Goal: Information Seeking & Learning: Learn about a topic

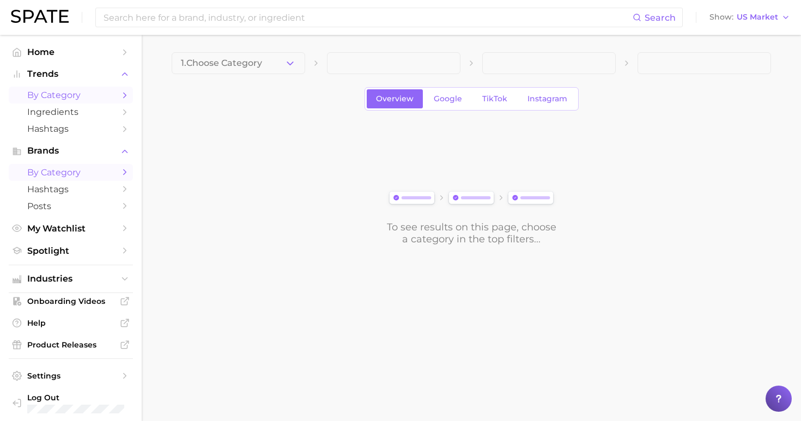
click at [93, 168] on span "by Category" at bounding box center [70, 172] width 87 height 10
click at [293, 62] on icon "button" at bounding box center [289, 63] width 11 height 11
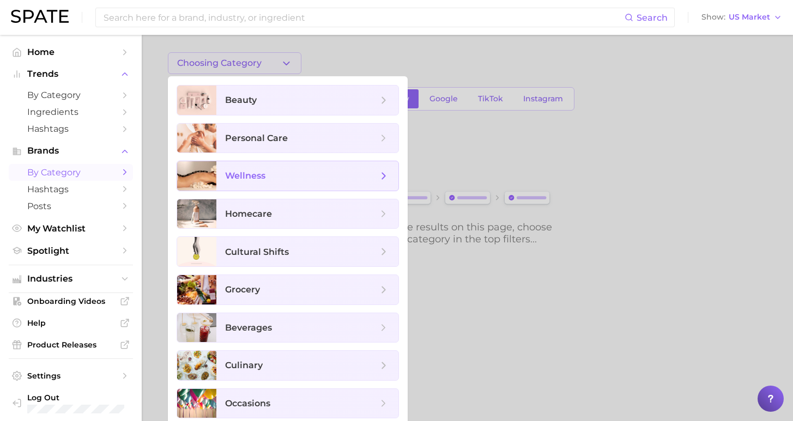
click at [272, 189] on span "wellness" at bounding box center [307, 175] width 182 height 29
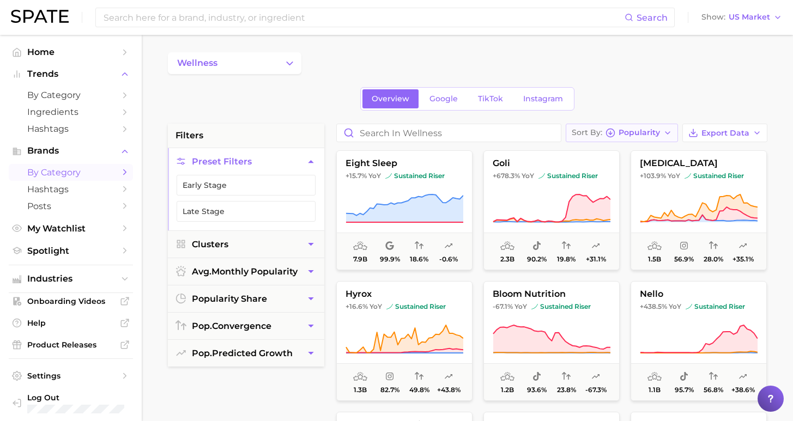
click at [653, 131] on span "Popularity" at bounding box center [638, 133] width 41 height 6
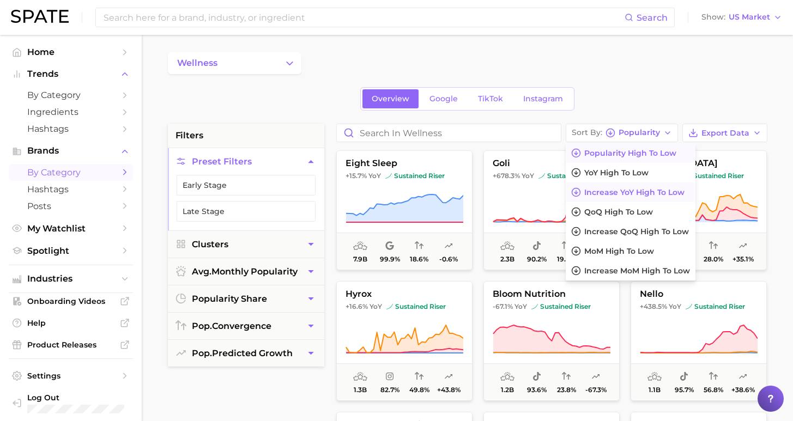
click at [622, 194] on span "Increase YoY high to low" at bounding box center [634, 192] width 100 height 9
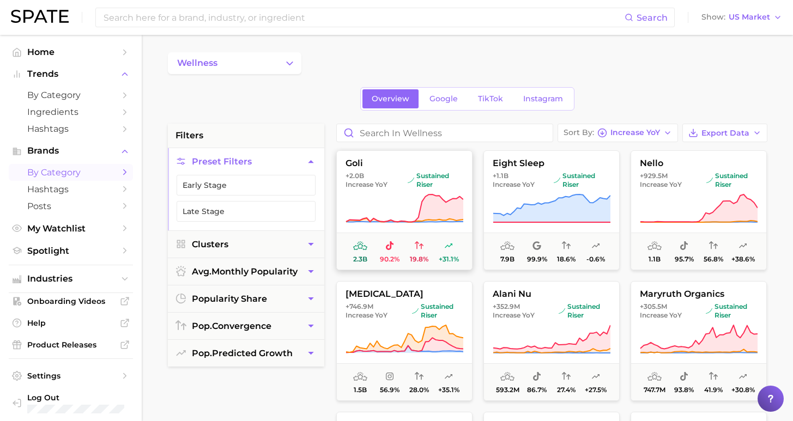
click at [374, 187] on span "Increase YoY" at bounding box center [366, 184] width 42 height 9
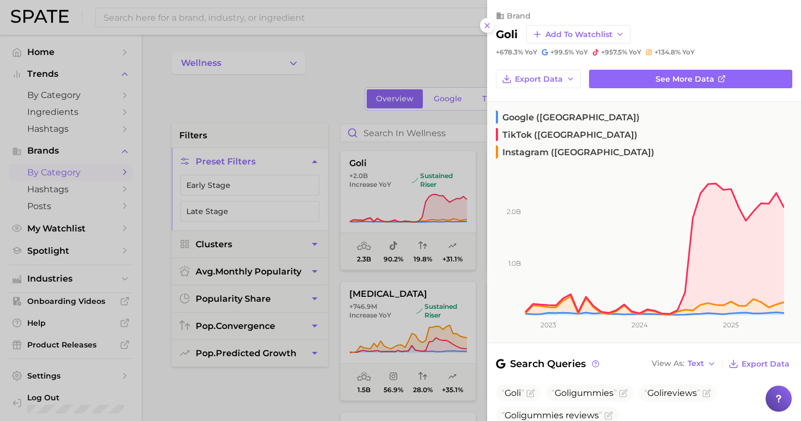
click at [491, 26] on div "brand goli Add to Watchlist +678.3% YoY +99.5% YoY +957.5% YoY +134.8% YoY" at bounding box center [644, 28] width 314 height 57
click at [488, 25] on icon at bounding box center [487, 25] width 9 height 9
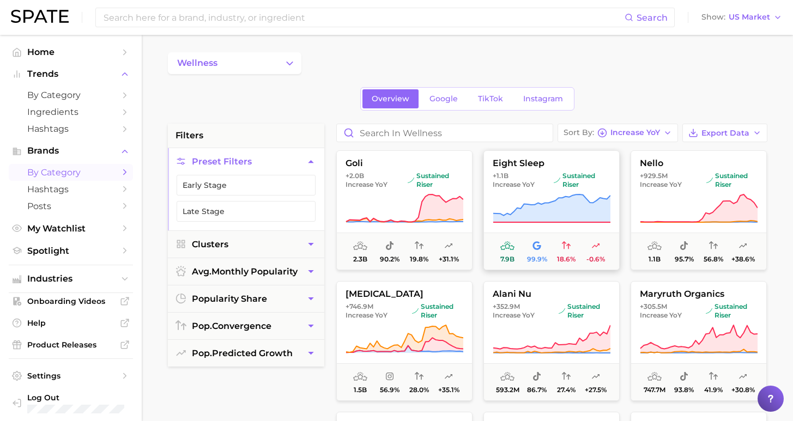
click at [514, 194] on icon at bounding box center [552, 208] width 118 height 31
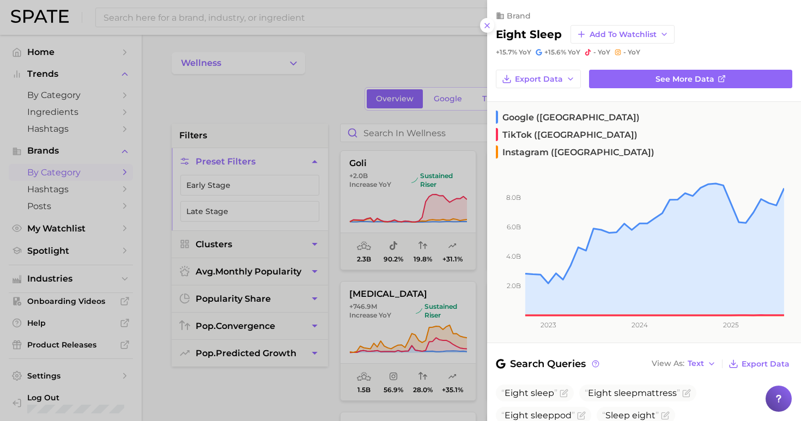
click at [491, 27] on div "brand eight sleep Add to Watchlist +15.7% YoY +15.6% [PERSON_NAME]" at bounding box center [644, 28] width 314 height 57
click at [489, 21] on icon at bounding box center [487, 25] width 9 height 9
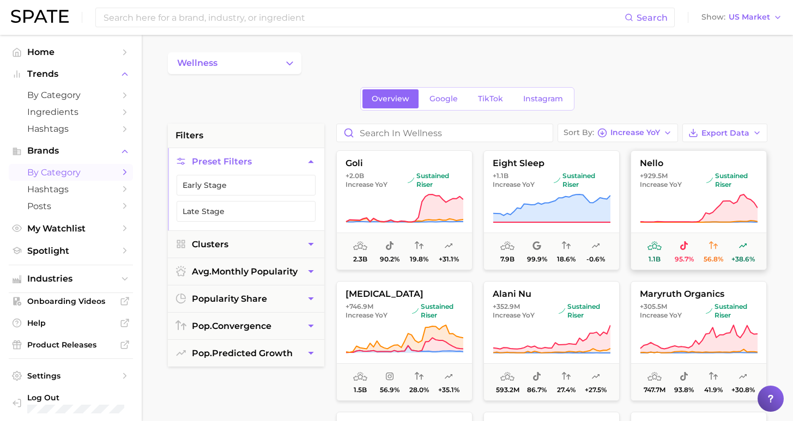
click at [673, 167] on span "nello" at bounding box center [698, 164] width 135 height 10
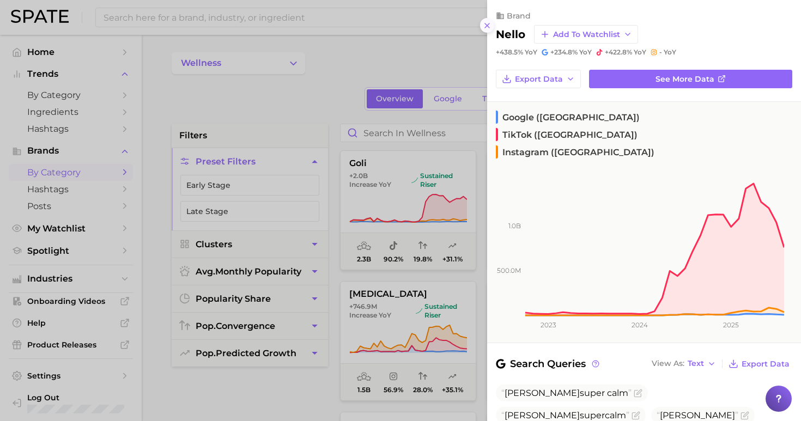
click at [485, 21] on icon at bounding box center [487, 25] width 9 height 9
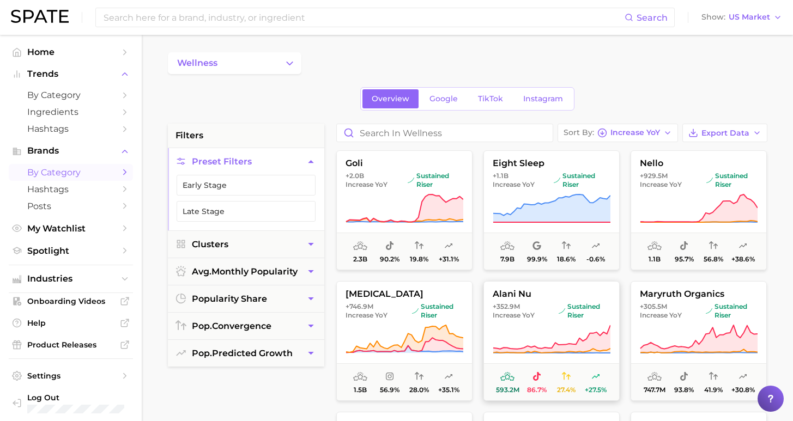
click at [593, 321] on button "alani nu +352.9m Increase YoY sustained riser 593.2m 86.7% 27.4% +27.5%" at bounding box center [551, 341] width 136 height 120
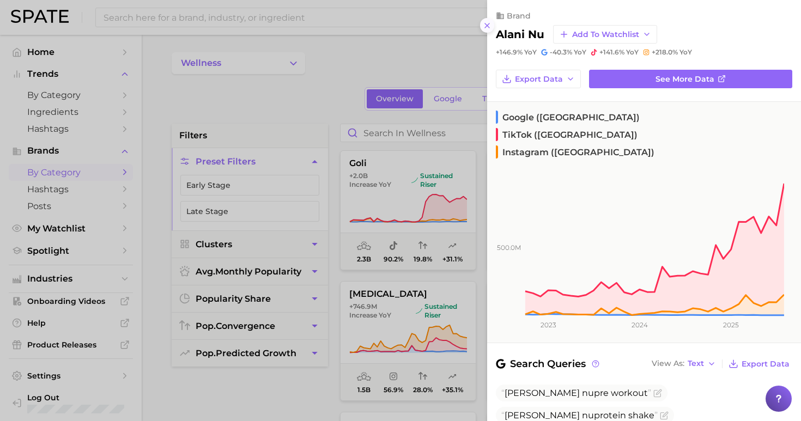
click at [485, 21] on icon at bounding box center [487, 25] width 9 height 9
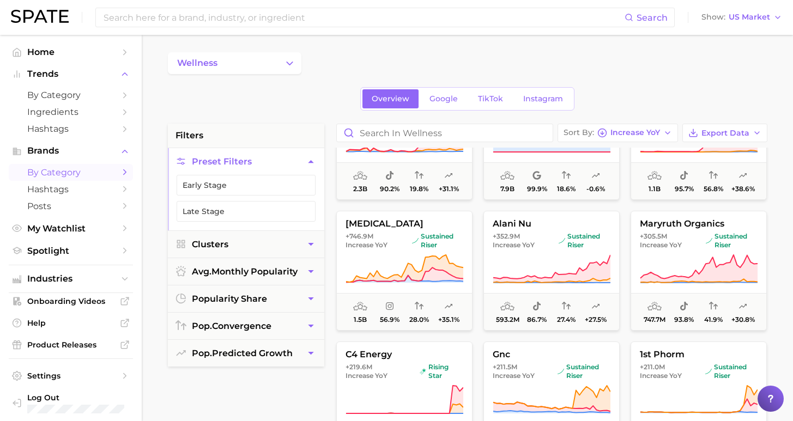
scroll to position [200, 0]
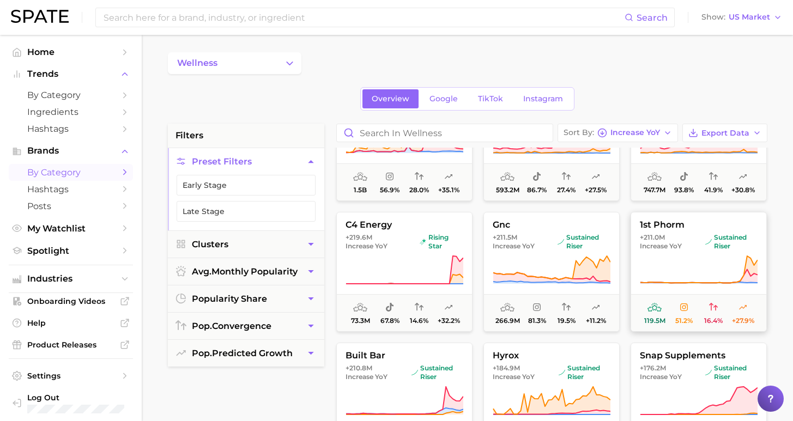
click at [672, 247] on span "Increase YoY" at bounding box center [661, 246] width 42 height 9
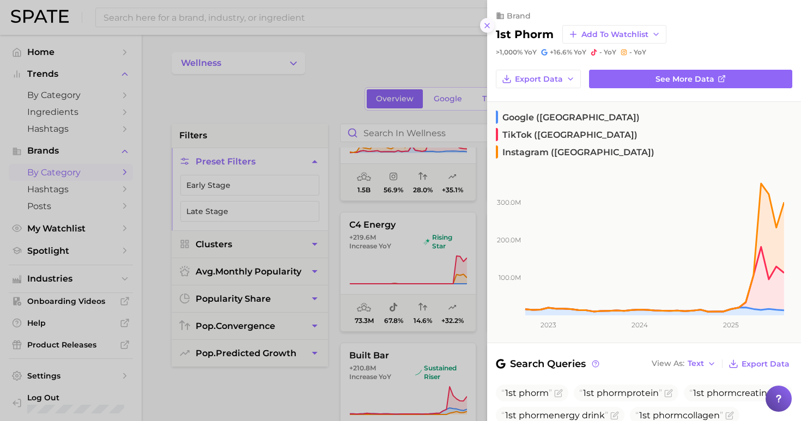
click at [486, 23] on line at bounding box center [487, 25] width 4 height 4
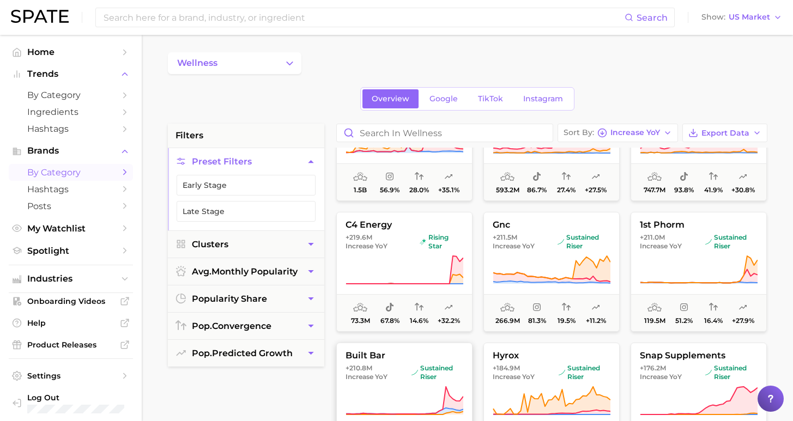
click at [448, 370] on span "sustained riser" at bounding box center [437, 372] width 52 height 17
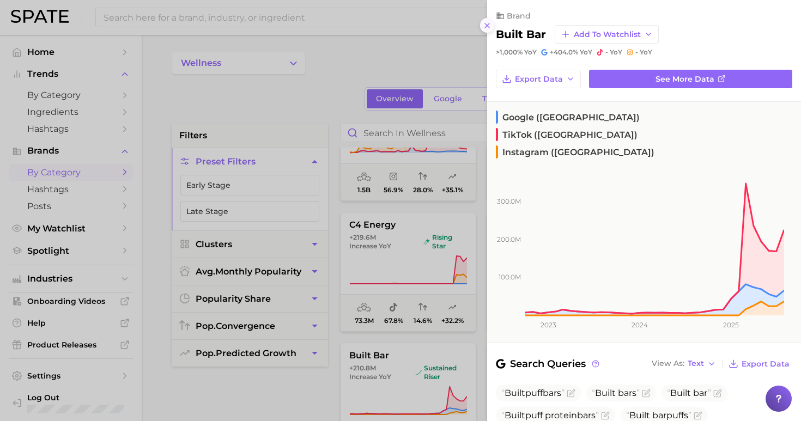
click at [485, 21] on icon at bounding box center [487, 25] width 9 height 9
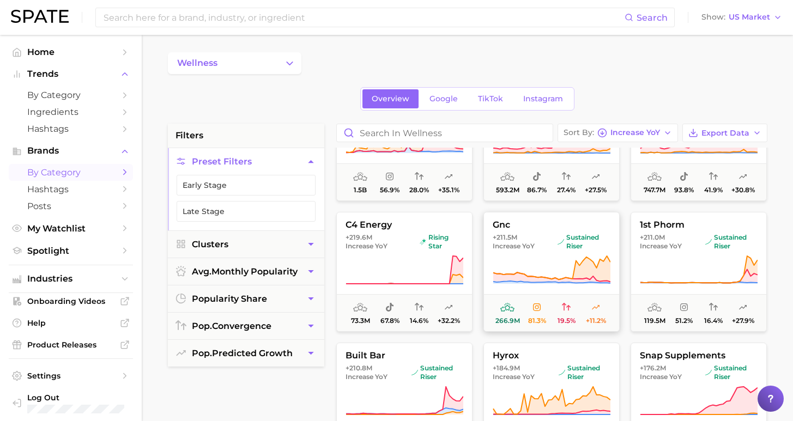
scroll to position [266, 0]
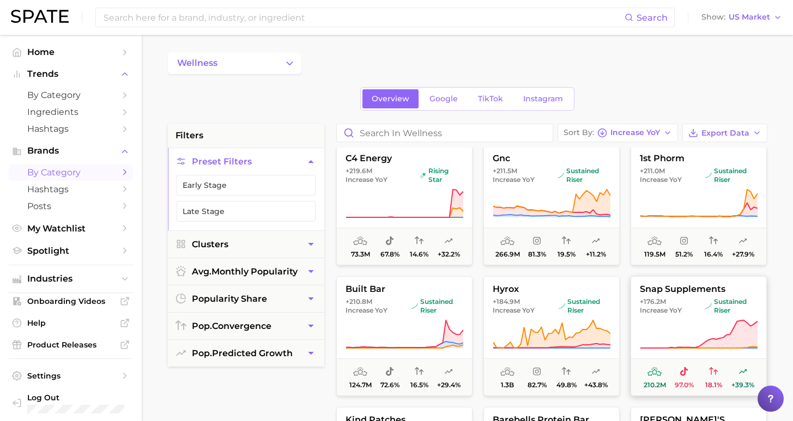
click at [678, 309] on span "Increase YoY" at bounding box center [661, 310] width 42 height 9
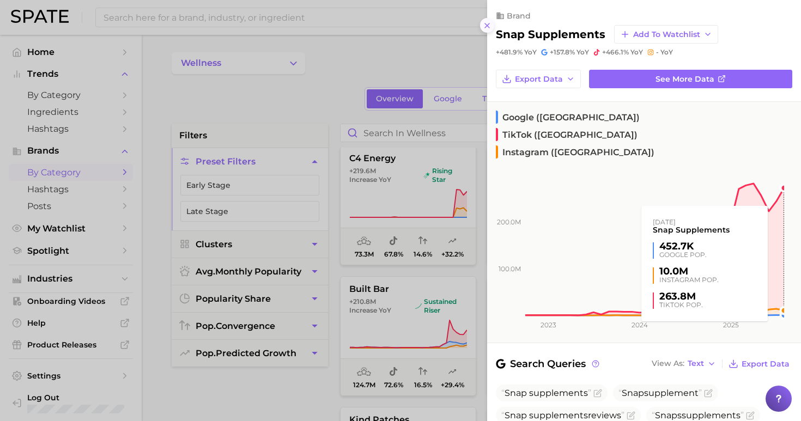
click at [488, 21] on icon at bounding box center [487, 25] width 9 height 9
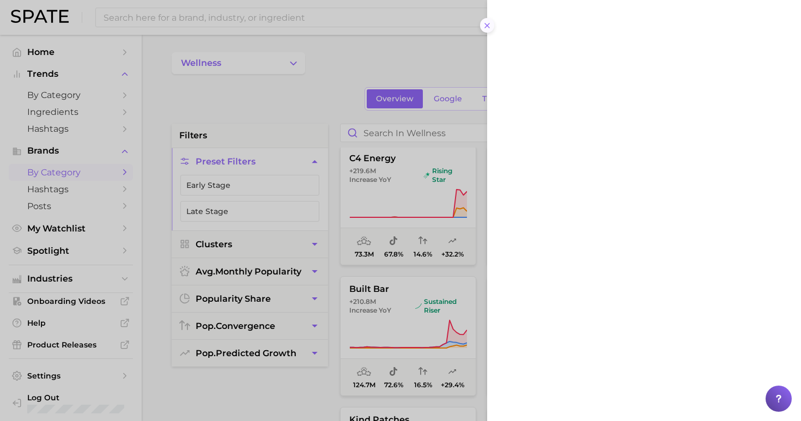
drag, startPoint x: 488, startPoint y: 19, endPoint x: 500, endPoint y: 104, distance: 85.8
click at [488, 19] on div at bounding box center [644, 210] width 314 height 421
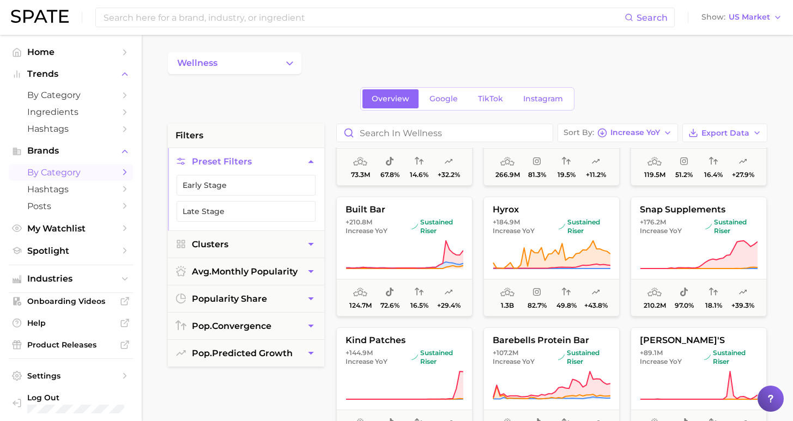
scroll to position [430, 0]
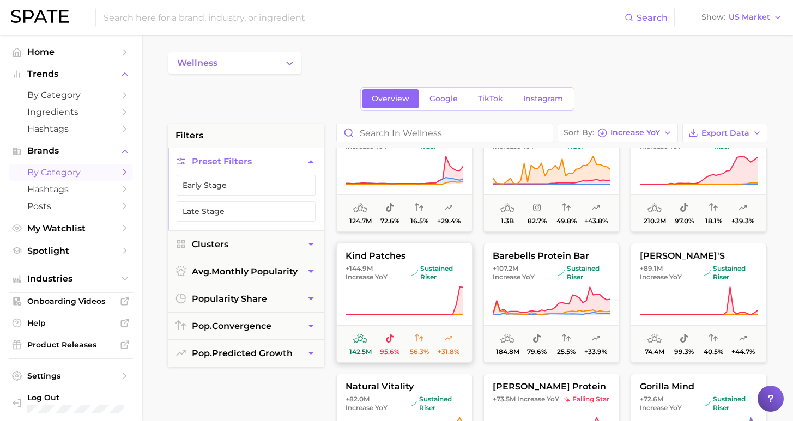
click at [441, 276] on span "sustained riser" at bounding box center [437, 272] width 52 height 17
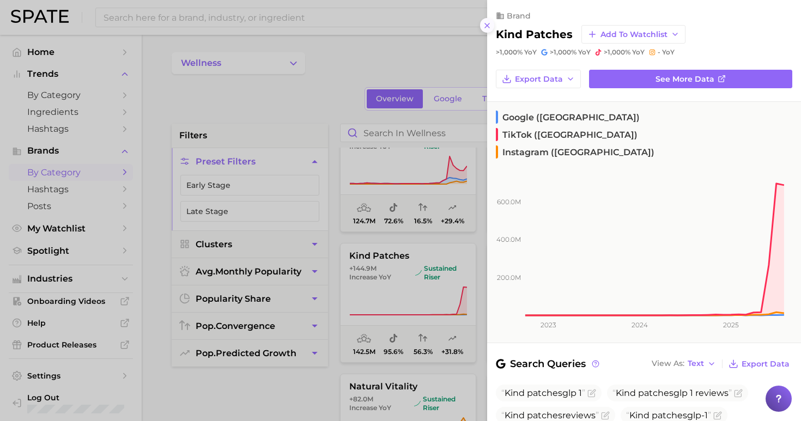
drag, startPoint x: 788, startPoint y: 210, endPoint x: 490, endPoint y: 23, distance: 352.1
click at [493, 24] on div "brand kind patches Add to Watchlist >1,000% YoY >1,000% [DEMOGRAPHIC_DATA] >1,0…" at bounding box center [644, 28] width 314 height 57
click at [490, 22] on icon at bounding box center [487, 25] width 9 height 9
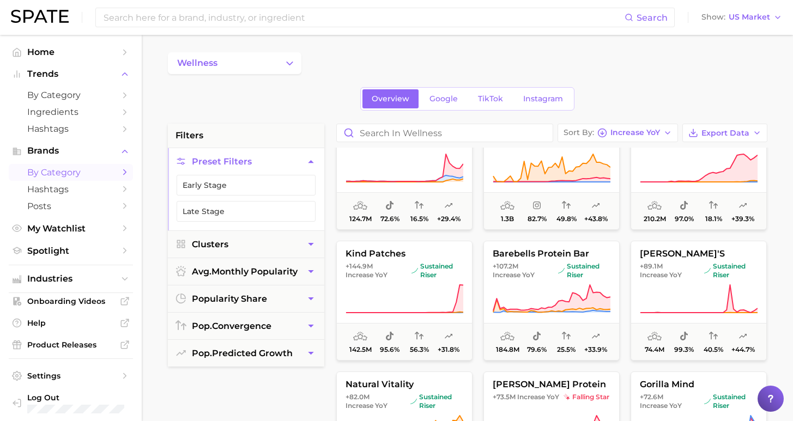
scroll to position [454, 0]
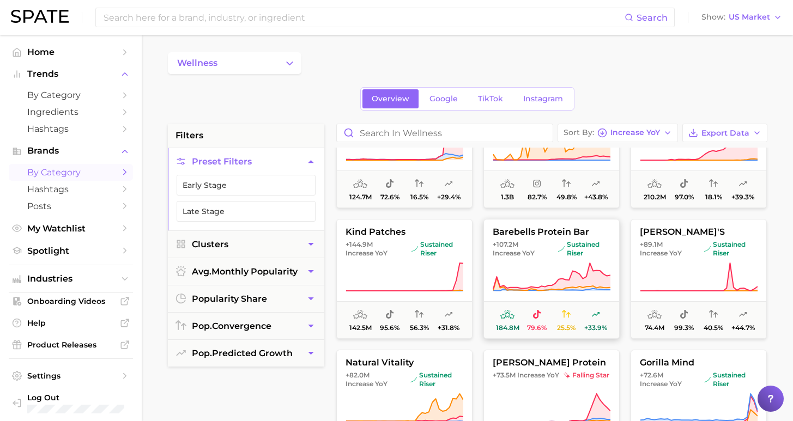
click at [588, 236] on span "barebells protein bar" at bounding box center [551, 232] width 135 height 10
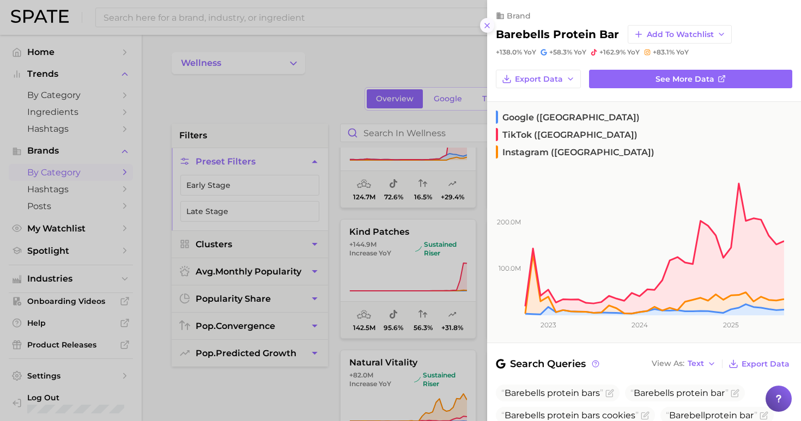
click at [488, 21] on icon at bounding box center [487, 25] width 9 height 9
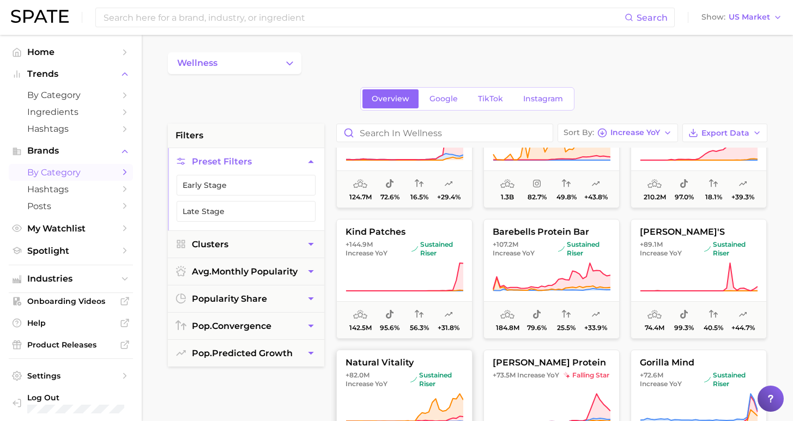
click at [409, 359] on span "natural vitality" at bounding box center [404, 363] width 135 height 10
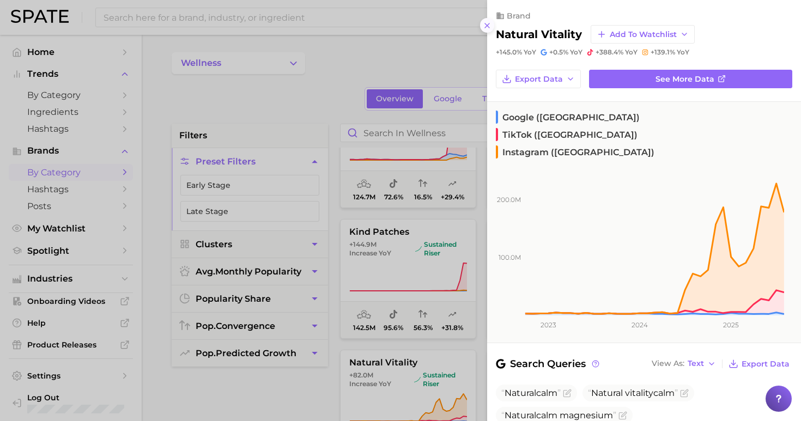
click at [483, 21] on icon at bounding box center [487, 25] width 9 height 9
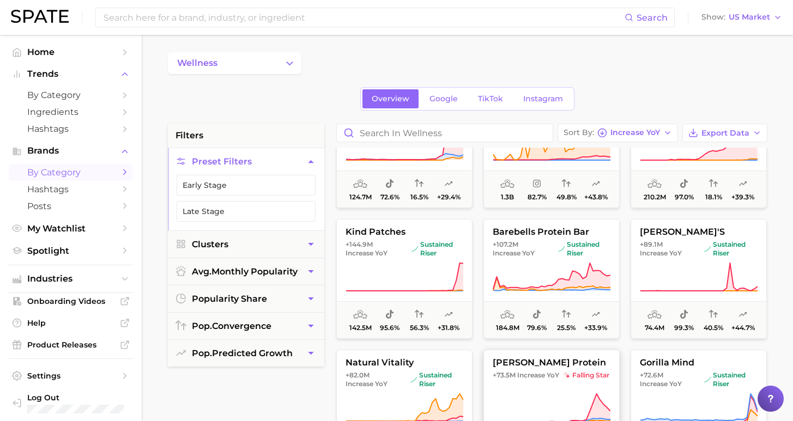
click at [551, 375] on span "Increase YoY" at bounding box center [538, 375] width 42 height 9
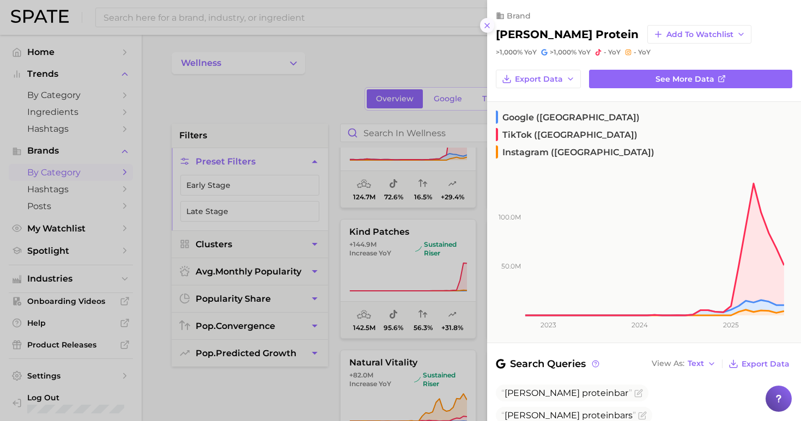
click at [488, 21] on icon at bounding box center [487, 25] width 9 height 9
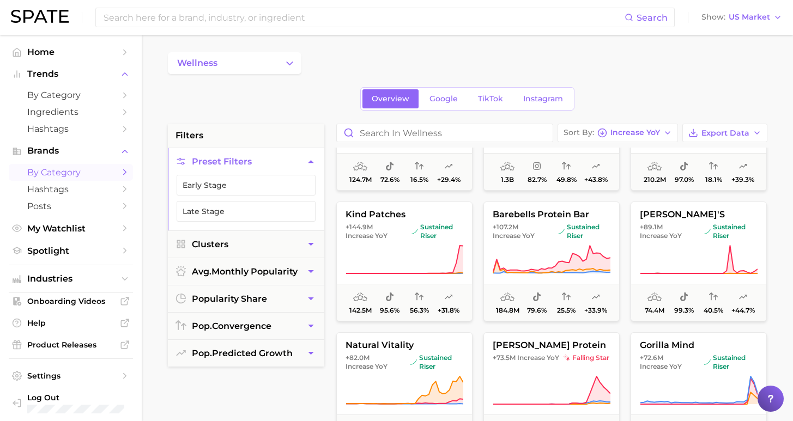
scroll to position [587, 0]
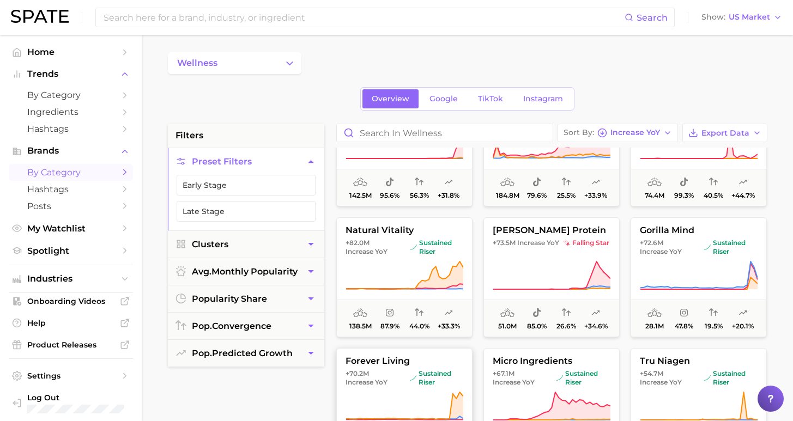
click at [372, 369] on button "forever living +70.2m Increase YoY sustained riser 27.1m 94.9% 17.2% +27.8%" at bounding box center [404, 408] width 136 height 120
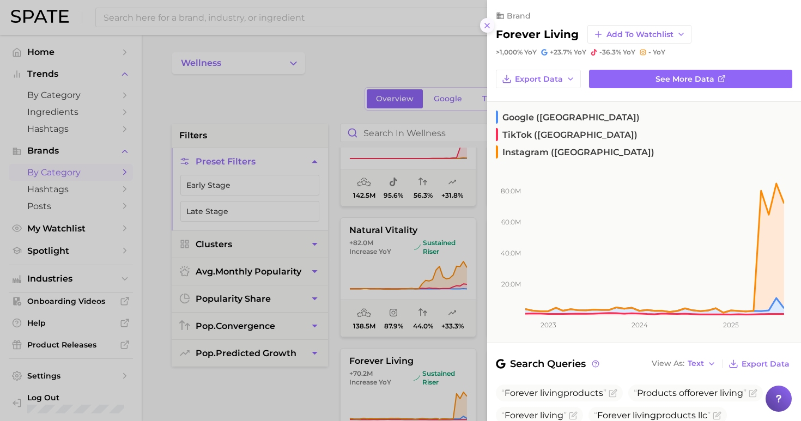
click at [490, 21] on icon at bounding box center [487, 25] width 9 height 9
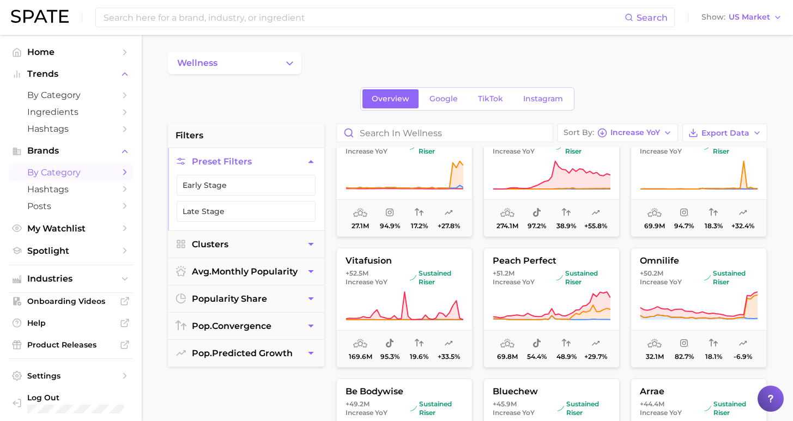
scroll to position [733, 0]
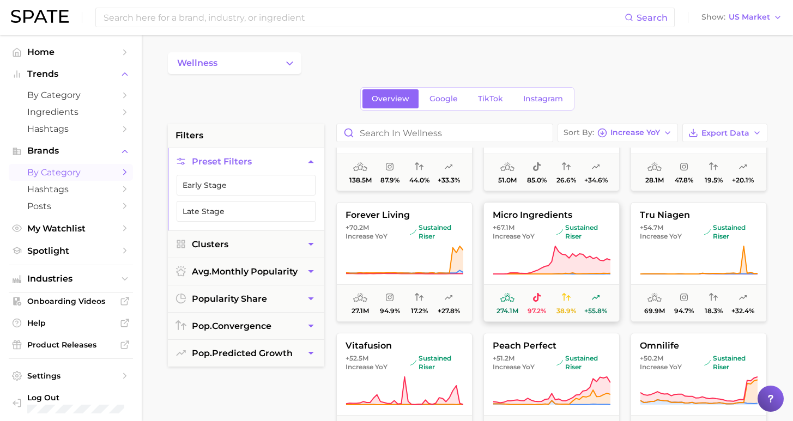
click at [543, 250] on icon at bounding box center [552, 260] width 118 height 31
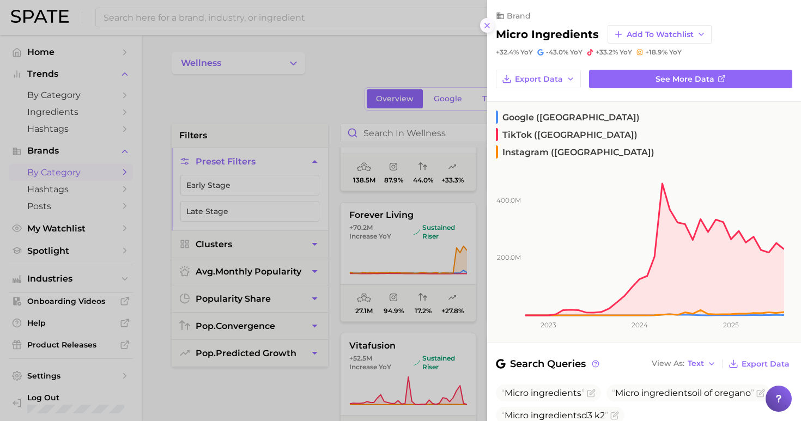
click at [485, 21] on icon at bounding box center [487, 25] width 9 height 9
click at [487, 18] on div "brand micro ingredients Add to Watchlist +32.4% YoY -43.0% YoY +33.2% YoY +18.9…" at bounding box center [644, 210] width 314 height 421
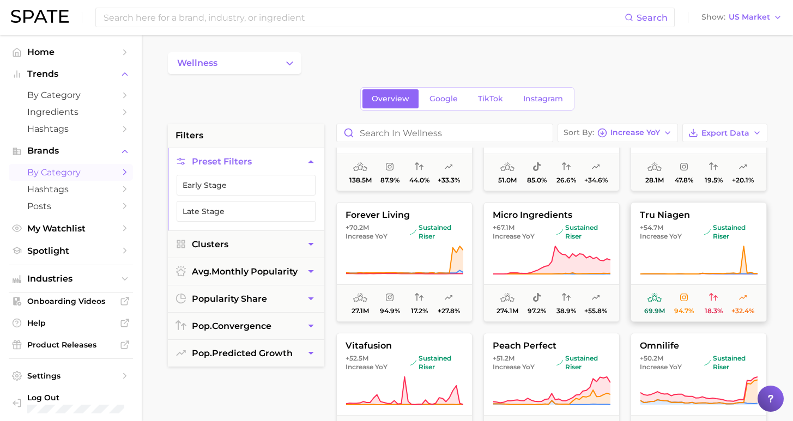
click at [704, 258] on icon at bounding box center [699, 260] width 118 height 31
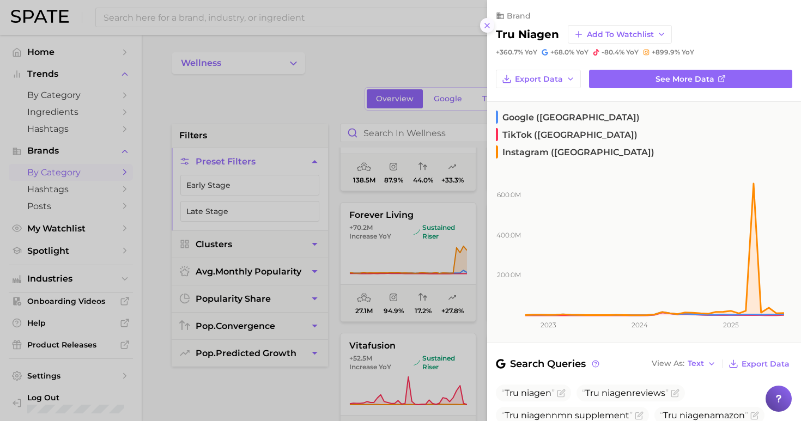
click at [483, 22] on icon at bounding box center [487, 25] width 9 height 9
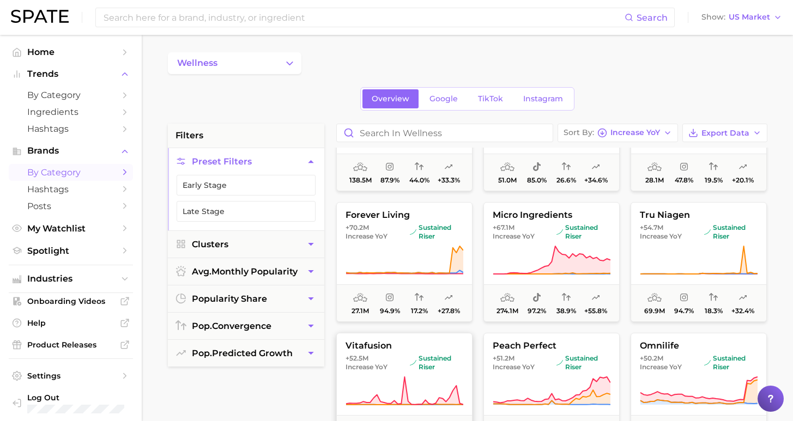
click at [430, 376] on icon at bounding box center [404, 391] width 118 height 31
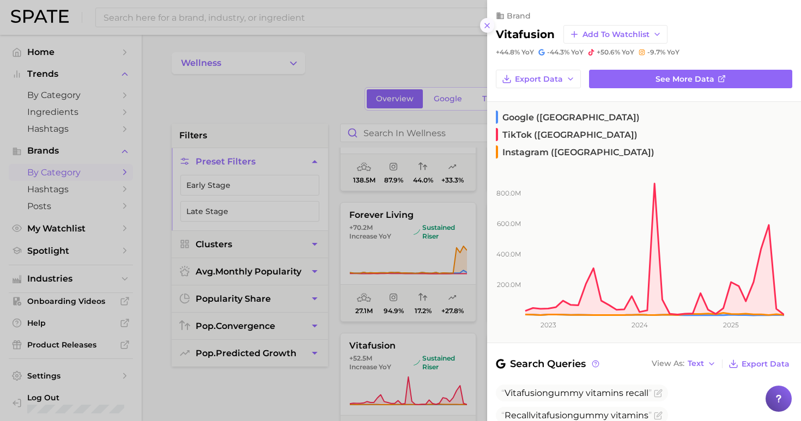
click at [484, 21] on icon at bounding box center [487, 25] width 9 height 9
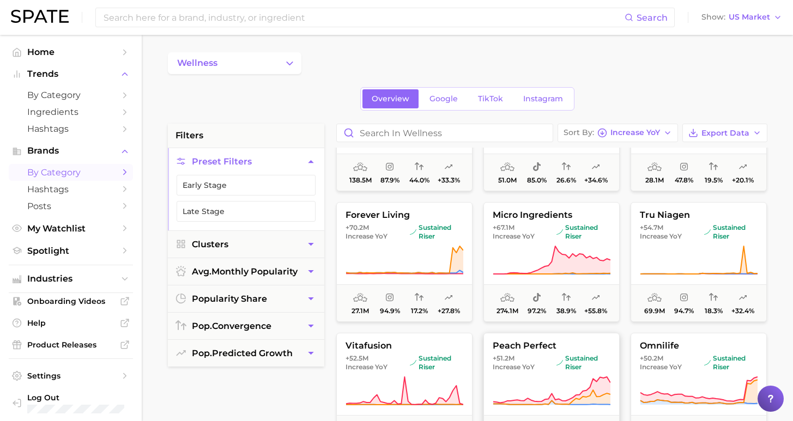
click at [537, 359] on span "+51.2m Increase YoY" at bounding box center [522, 362] width 59 height 17
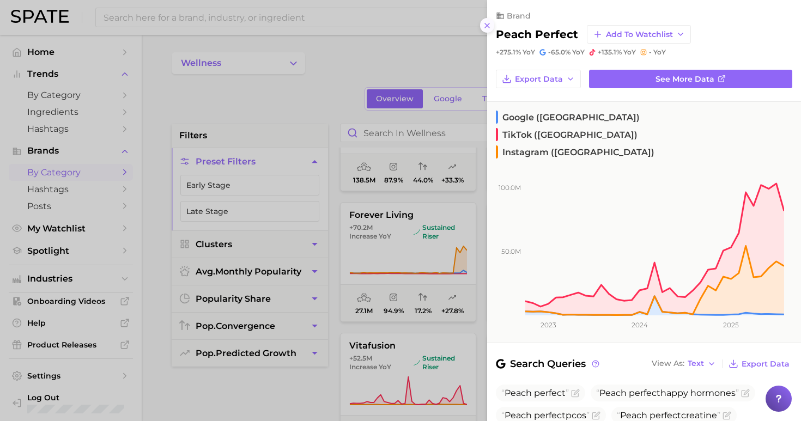
click at [487, 23] on line at bounding box center [487, 25] width 4 height 4
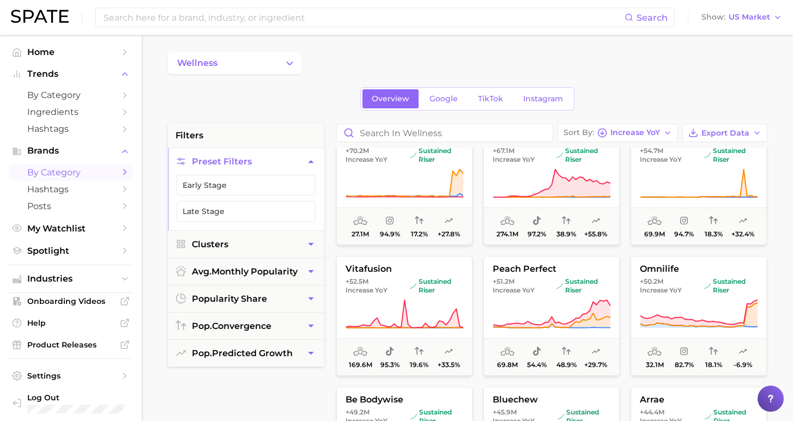
scroll to position [895, 0]
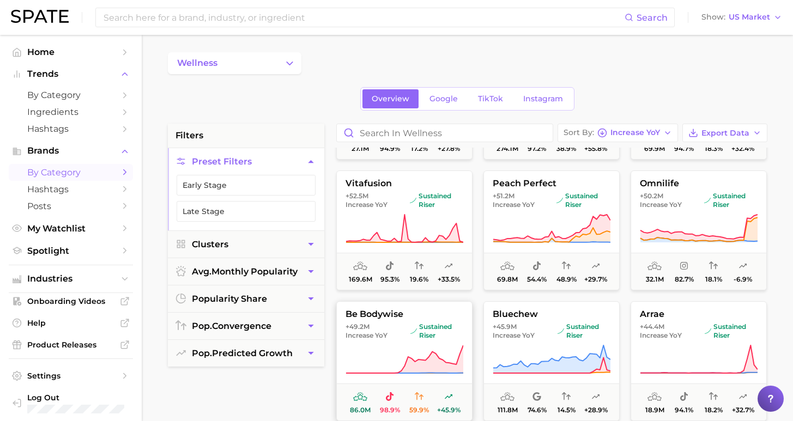
click at [443, 308] on button "be bodywise +49.2m Increase YoY sustained riser 86.0m 98.9% 59.9% +45.9%" at bounding box center [404, 361] width 136 height 120
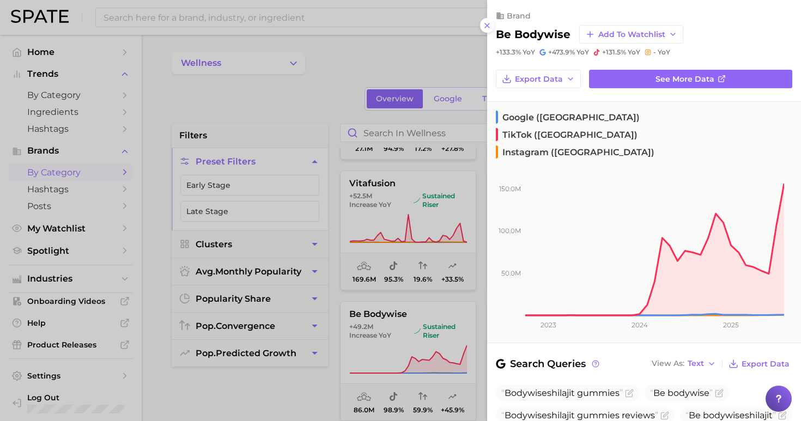
drag, startPoint x: 314, startPoint y: 381, endPoint x: 324, endPoint y: 380, distance: 9.9
click at [314, 382] on div at bounding box center [400, 210] width 801 height 421
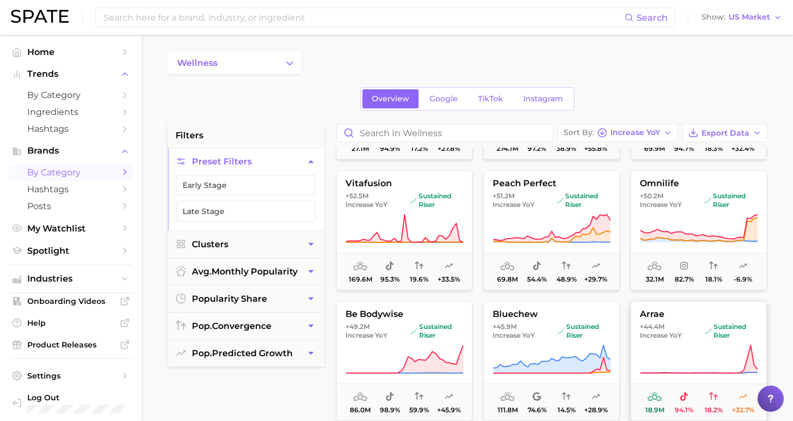
click at [656, 330] on span "+44.4m" at bounding box center [652, 327] width 25 height 8
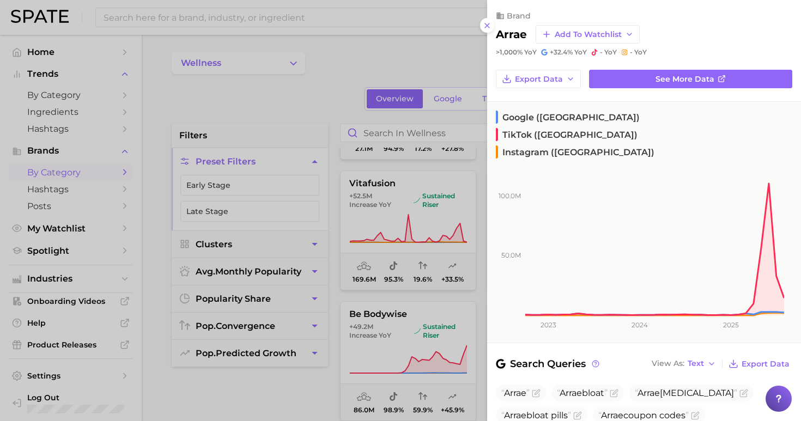
click at [299, 390] on div at bounding box center [400, 210] width 801 height 421
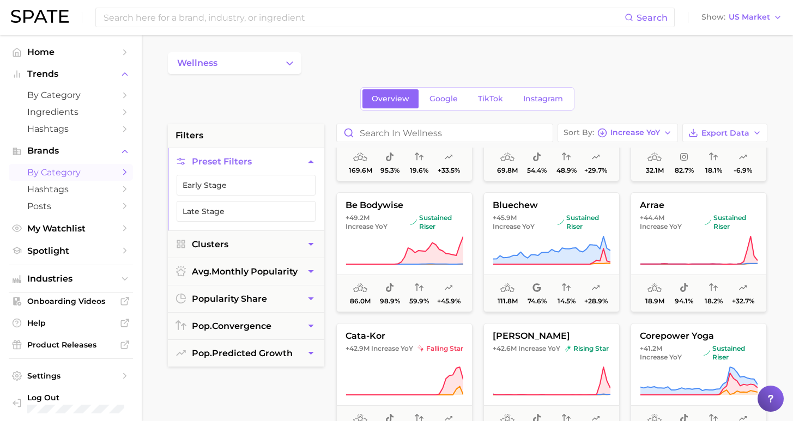
scroll to position [1069, 0]
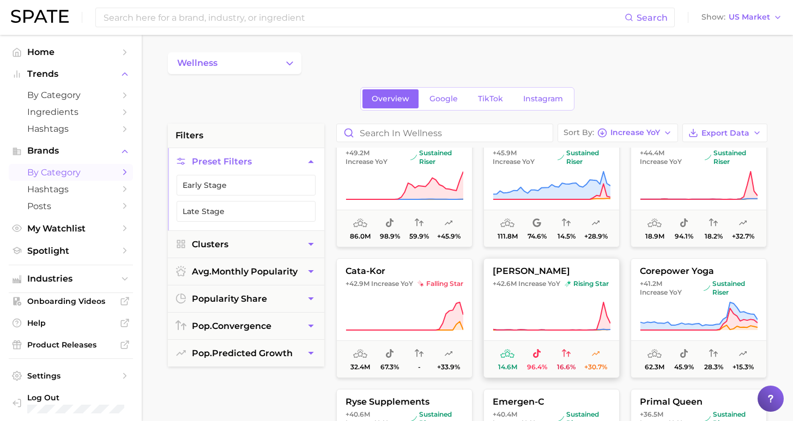
click at [579, 299] on button "[PERSON_NAME] +42.6m Increase YoY rising star 14.6m 96.4% 16.6% +30.7%" at bounding box center [551, 318] width 136 height 120
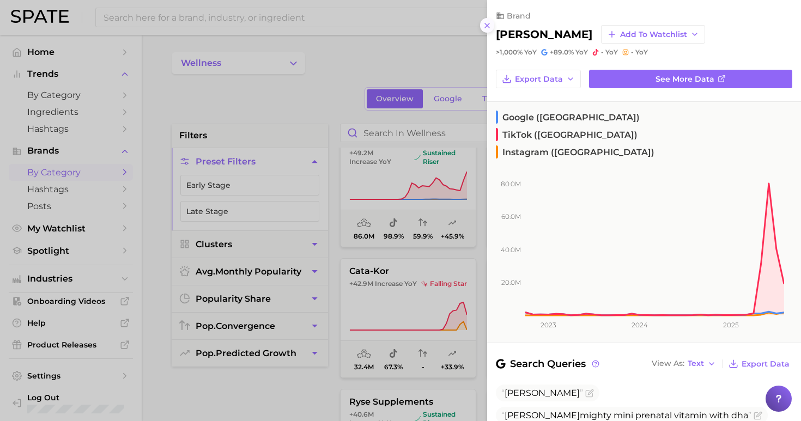
click at [490, 21] on icon at bounding box center [487, 25] width 9 height 9
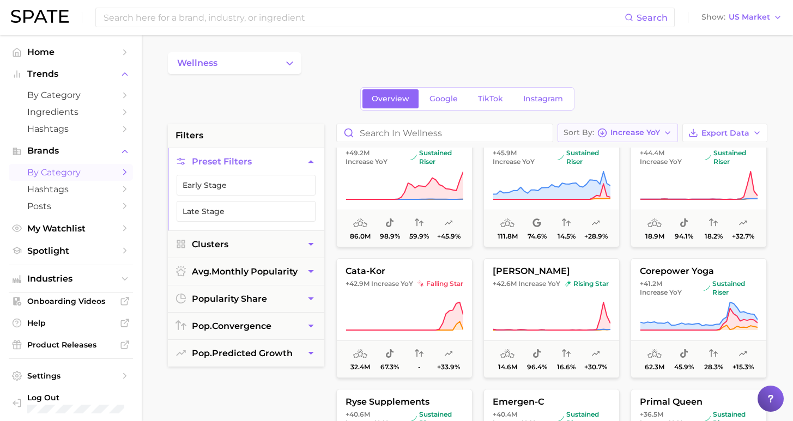
click at [646, 132] on span "Increase YoY" at bounding box center [635, 133] width 50 height 6
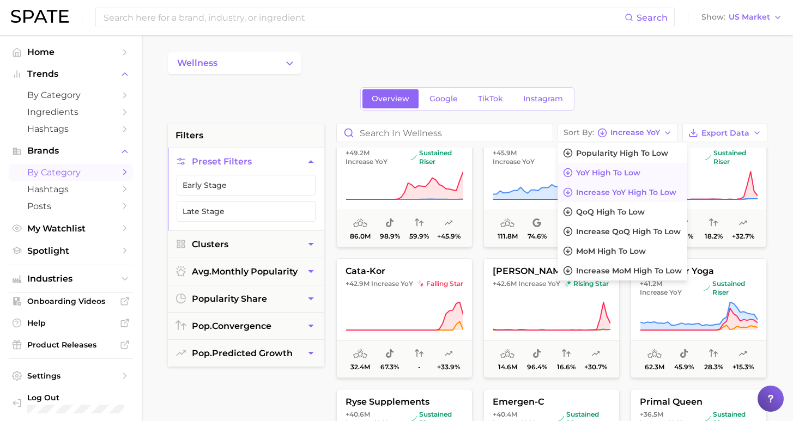
click at [635, 175] on span "YoY high to low" at bounding box center [608, 172] width 64 height 9
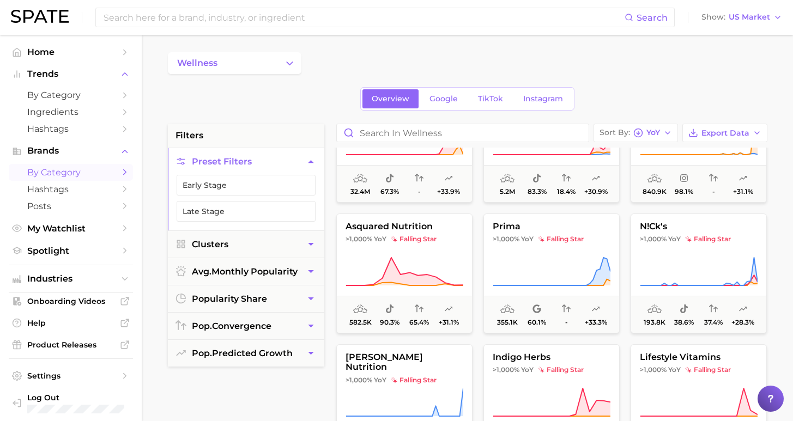
scroll to position [140, 0]
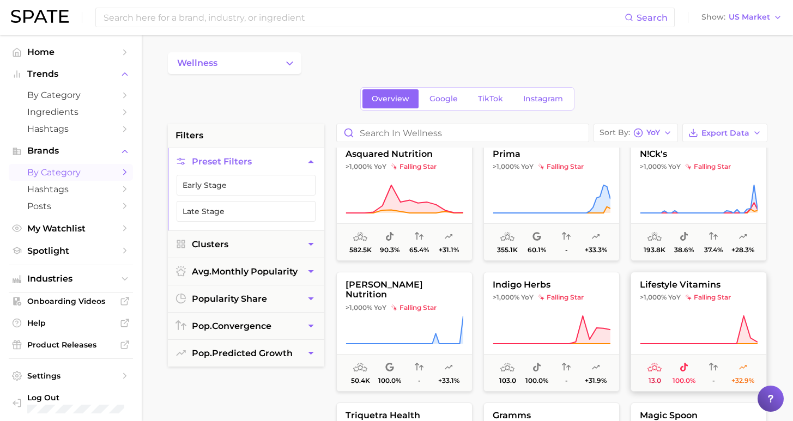
click at [703, 296] on span "falling star" at bounding box center [708, 297] width 46 height 9
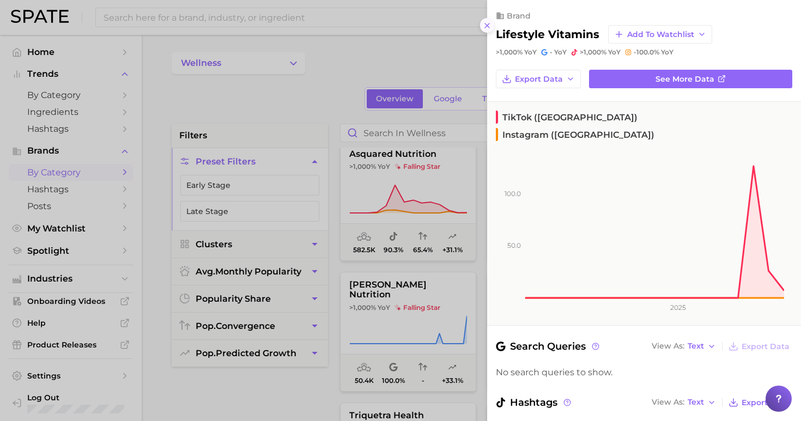
click at [490, 22] on icon at bounding box center [487, 25] width 9 height 9
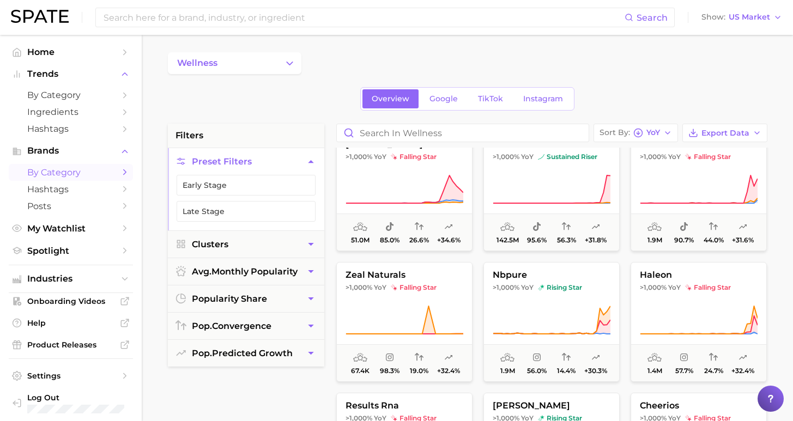
scroll to position [655, 0]
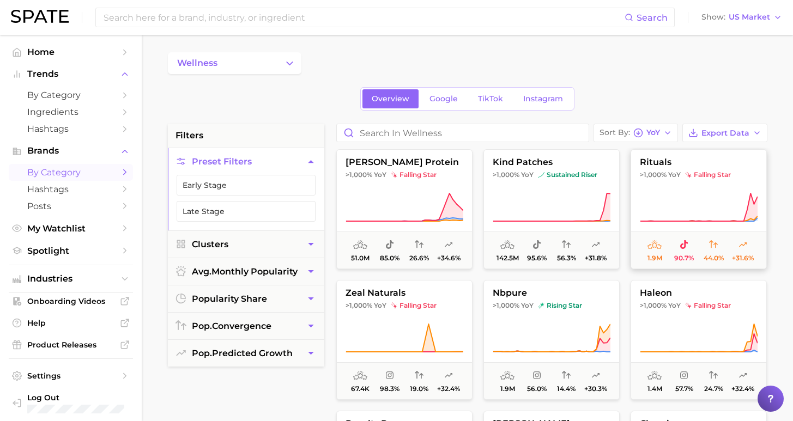
click at [668, 212] on icon at bounding box center [699, 207] width 118 height 31
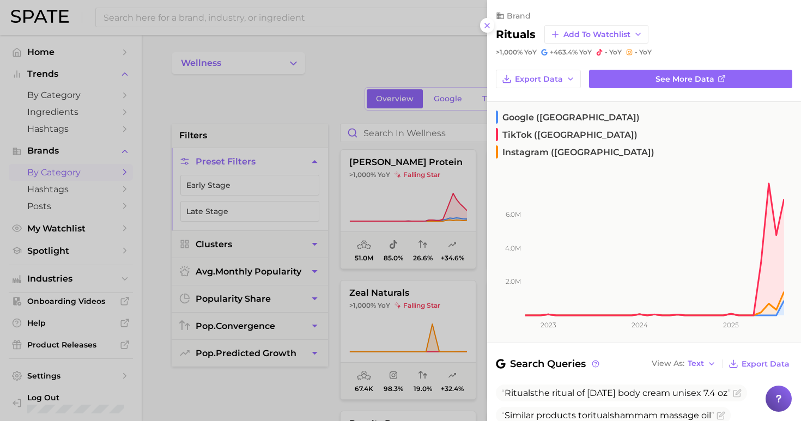
click at [481, 14] on div at bounding box center [400, 210] width 801 height 421
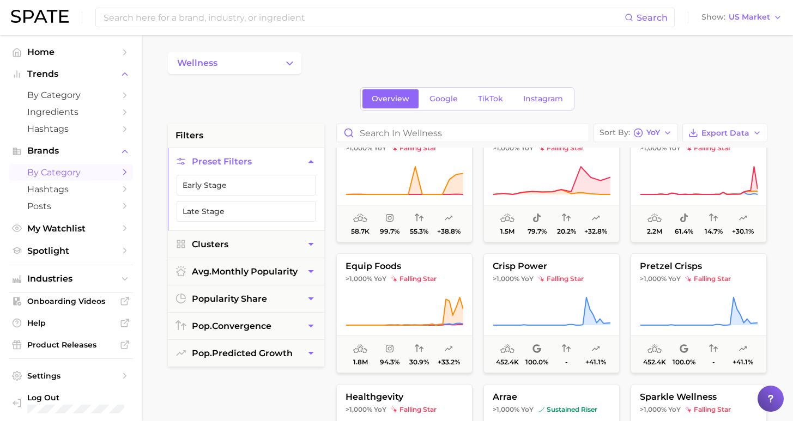
scroll to position [1092, 0]
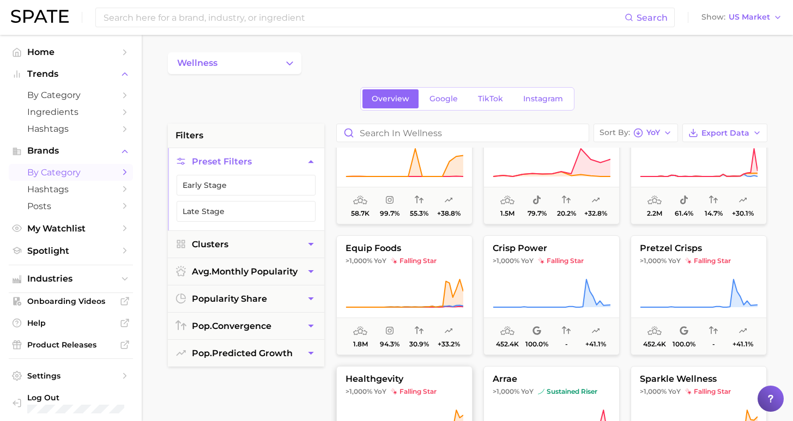
click at [402, 383] on span "healthgevity" at bounding box center [404, 379] width 135 height 10
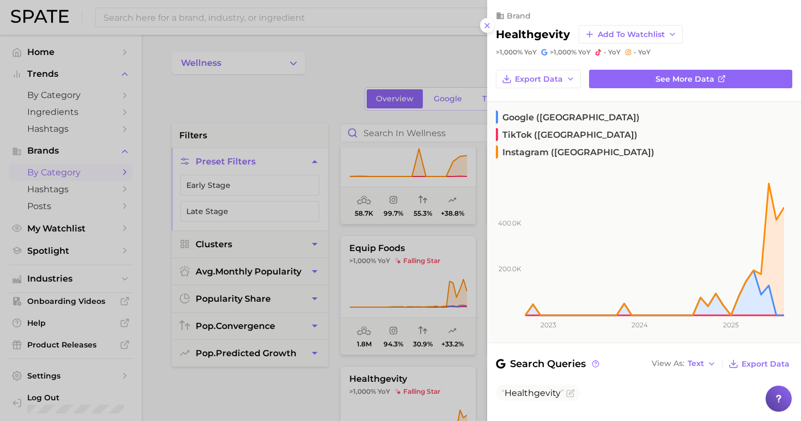
click at [484, 359] on div at bounding box center [400, 210] width 801 height 421
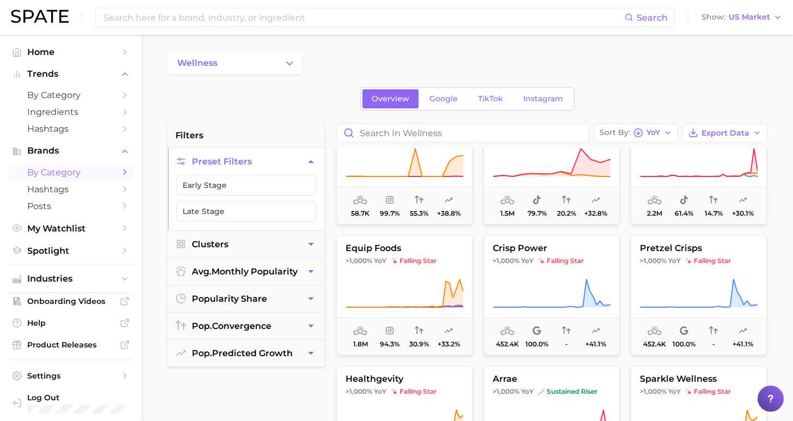
scroll to position [1157, 0]
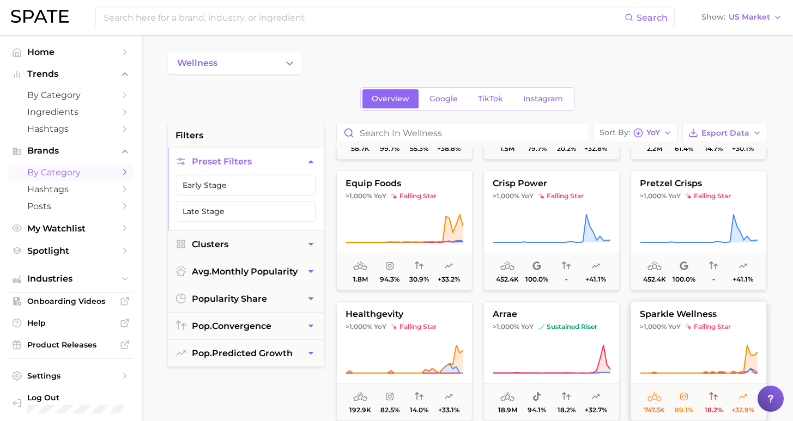
click at [676, 332] on button "sparkle wellness >1,000% YoY falling star 747.5k 89.1% 18.2% +32.9%" at bounding box center [698, 361] width 136 height 120
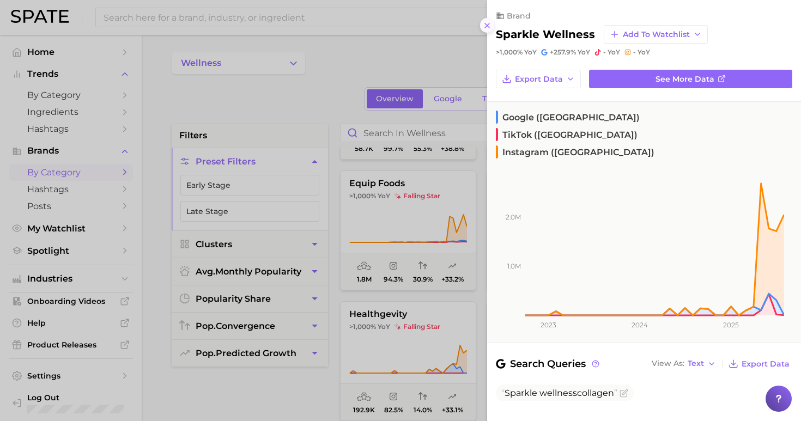
click at [487, 21] on icon at bounding box center [487, 25] width 9 height 9
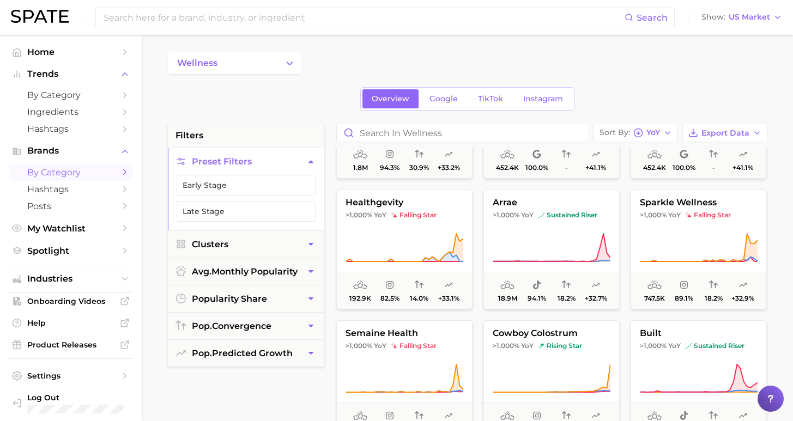
scroll to position [1271, 0]
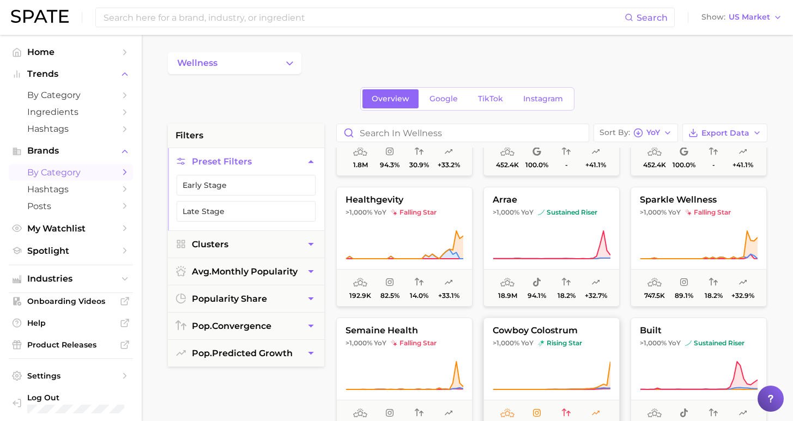
click at [601, 355] on button "cowboy colostrum >1,000% YoY rising star 3.2m 85.6% 14.3% +31.6%" at bounding box center [551, 378] width 136 height 120
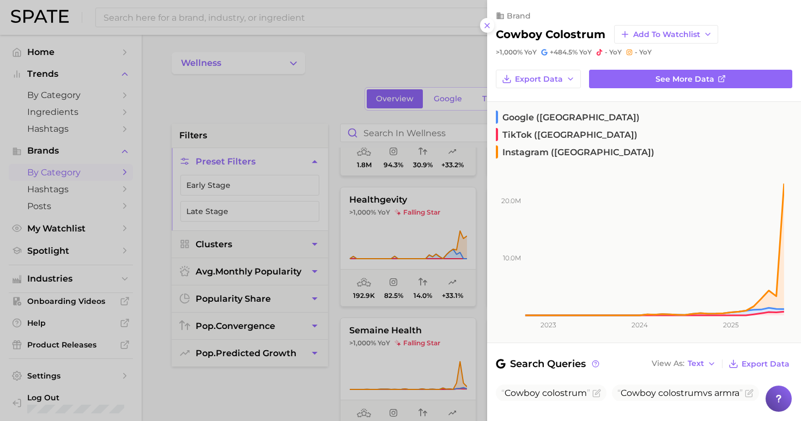
click at [482, 316] on div at bounding box center [400, 210] width 801 height 421
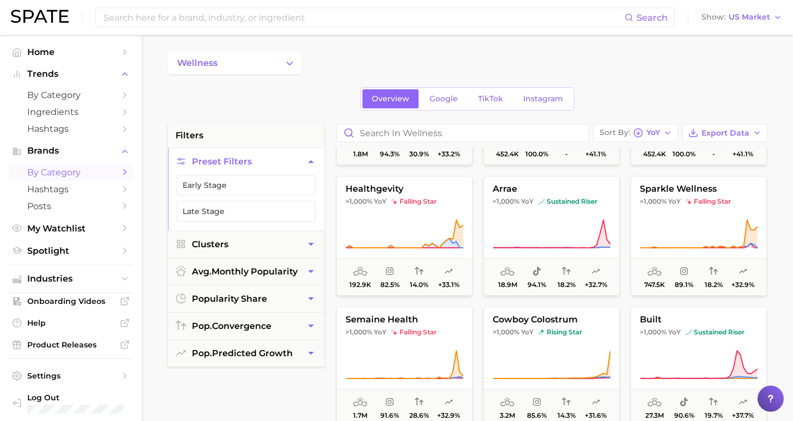
scroll to position [1310, 0]
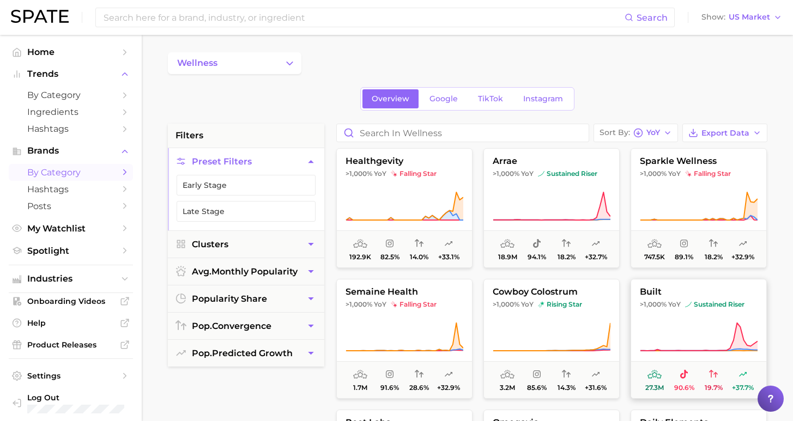
click at [691, 307] on span "sustained riser" at bounding box center [714, 304] width 59 height 9
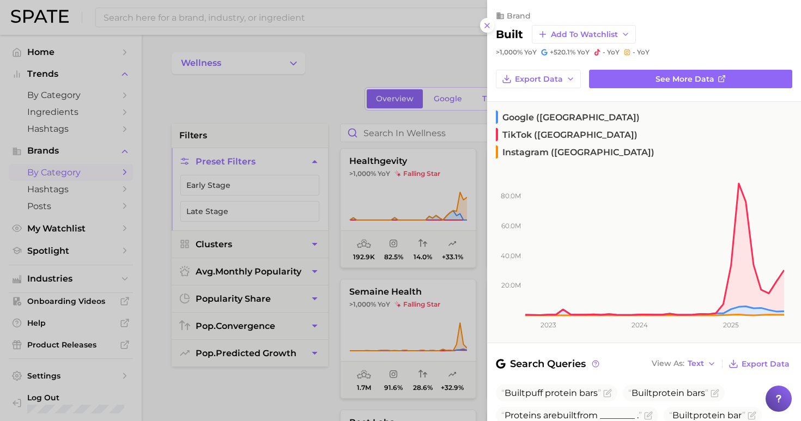
click at [478, 269] on div at bounding box center [400, 210] width 801 height 421
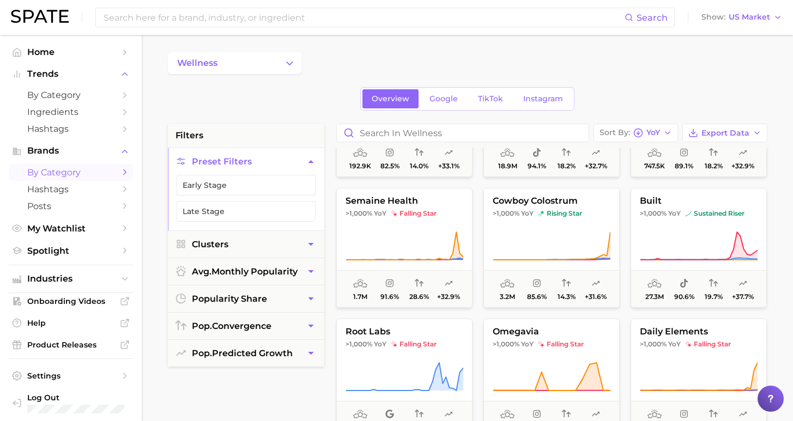
scroll to position [1431, 0]
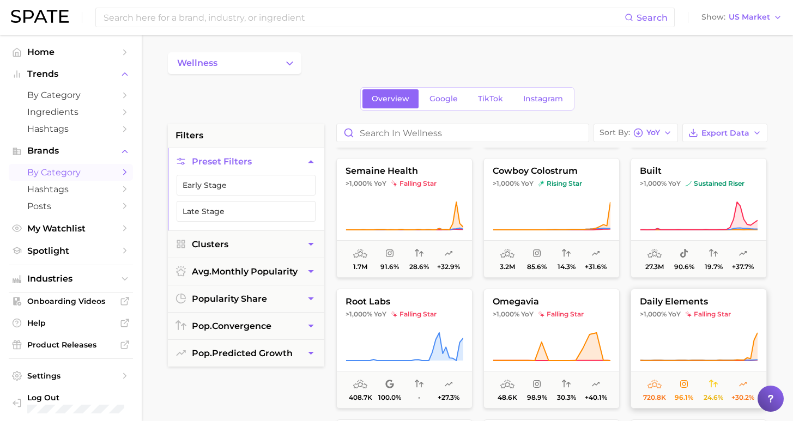
click at [707, 328] on button "daily elements >1,000% YoY falling star 720.8k 96.1% 24.6% +30.2%" at bounding box center [698, 349] width 136 height 120
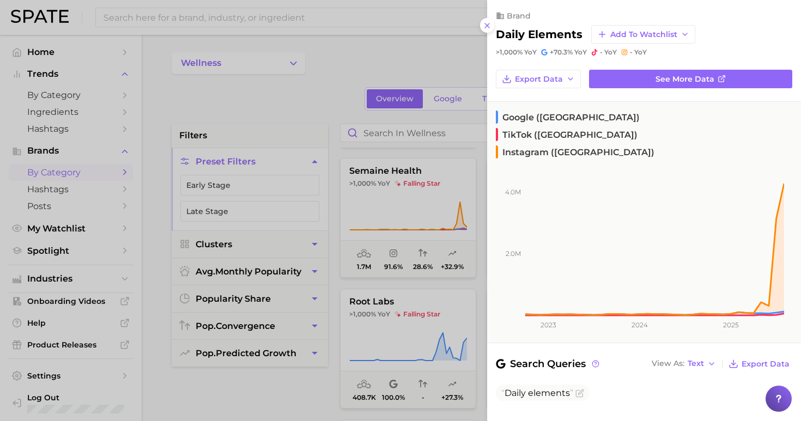
click at [290, 393] on div at bounding box center [400, 210] width 801 height 421
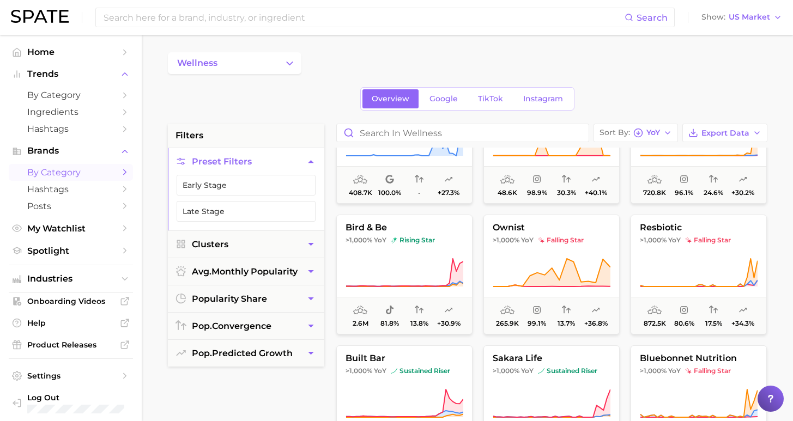
scroll to position [1687, 0]
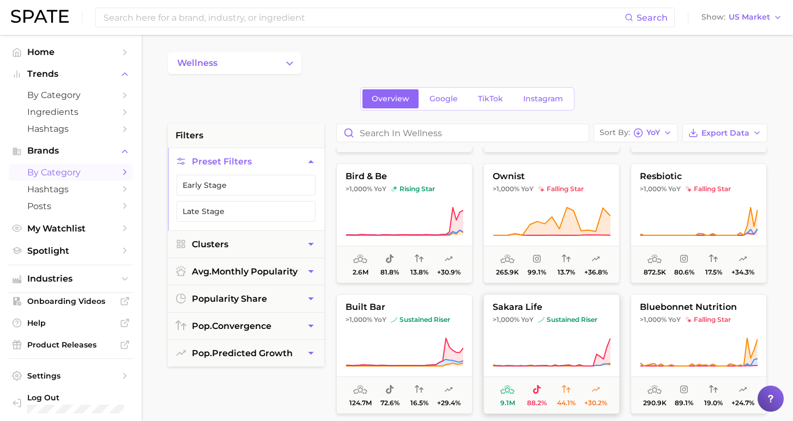
click at [553, 340] on icon at bounding box center [552, 352] width 118 height 31
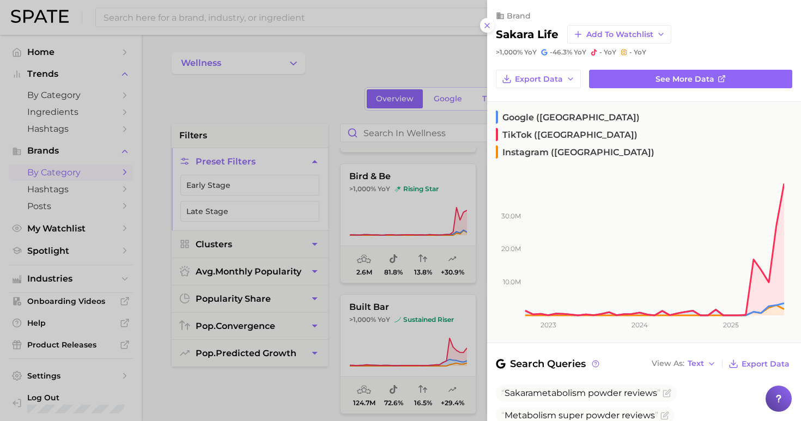
drag, startPoint x: 290, startPoint y: 392, endPoint x: 323, endPoint y: 382, distance: 34.5
click at [290, 392] on div at bounding box center [400, 210] width 801 height 421
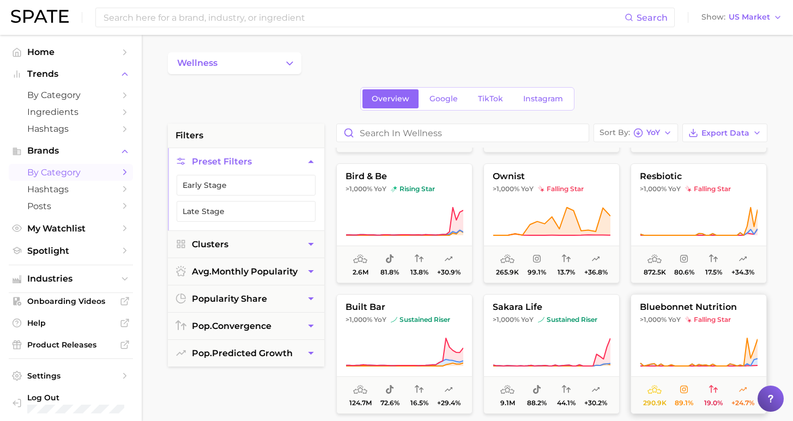
click at [677, 331] on button "bluebonnet nutrition >1,000% [DEMOGRAPHIC_DATA] falling star 290.9k 89.1% 19.0%…" at bounding box center [698, 354] width 136 height 120
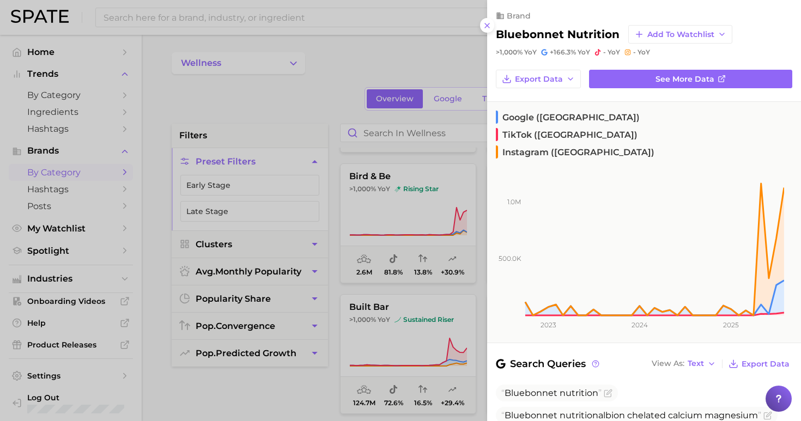
click at [374, 290] on div at bounding box center [400, 210] width 801 height 421
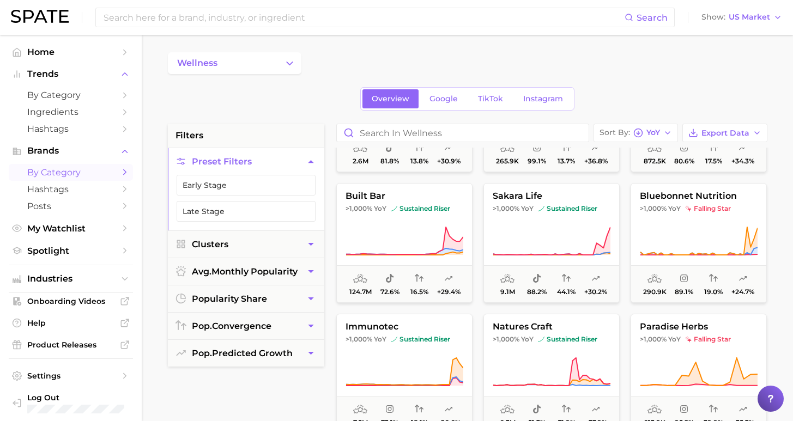
scroll to position [1851, 0]
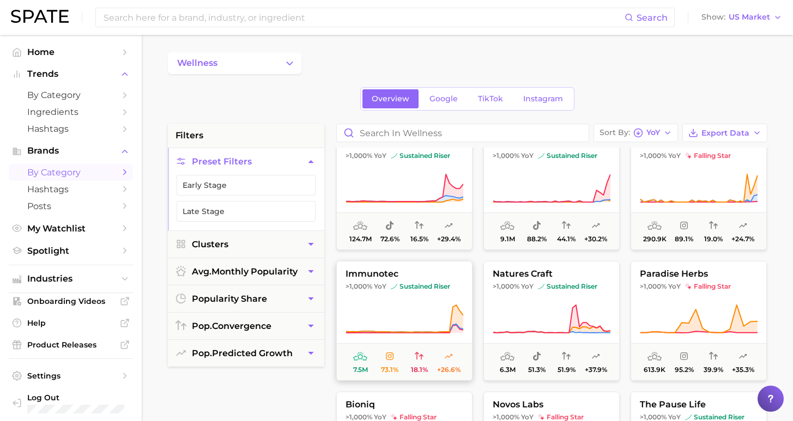
click at [411, 296] on button "immunotec >1,000% YoY sustained riser 7.5m 73.1% 18.1% +26.6%" at bounding box center [404, 321] width 136 height 120
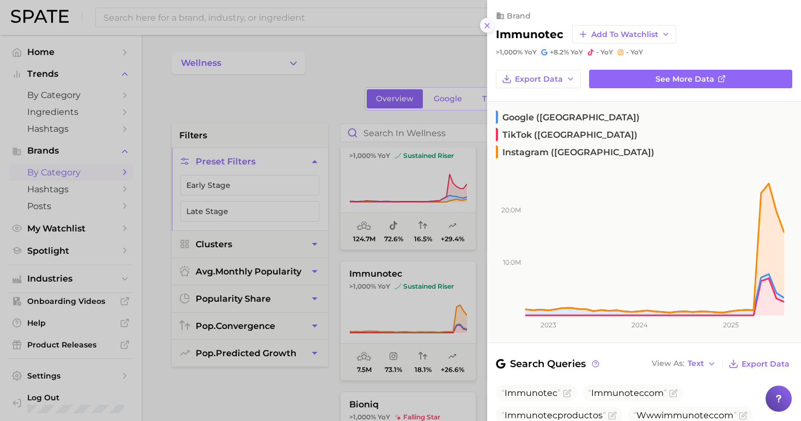
click at [487, 21] on icon at bounding box center [487, 25] width 9 height 9
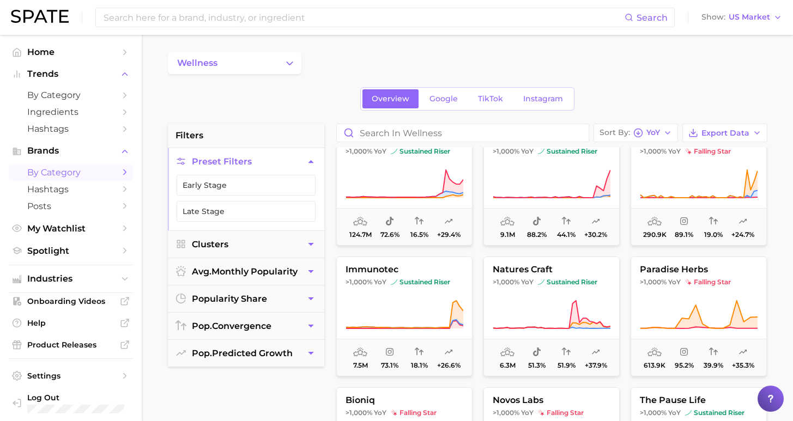
scroll to position [1874, 0]
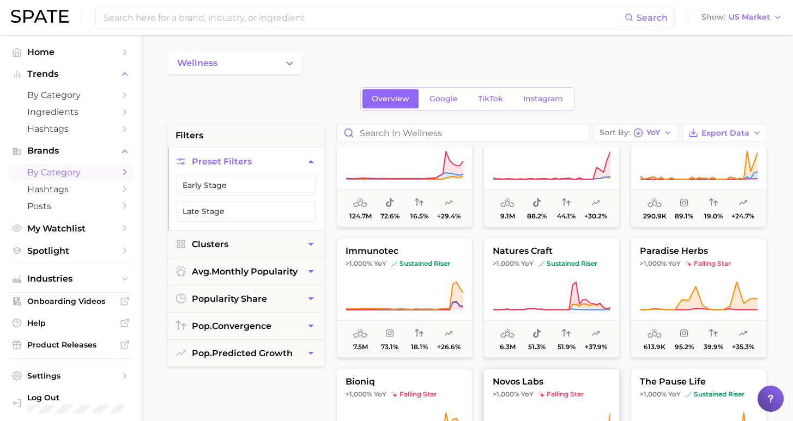
click at [575, 384] on span "novos labs" at bounding box center [551, 382] width 135 height 10
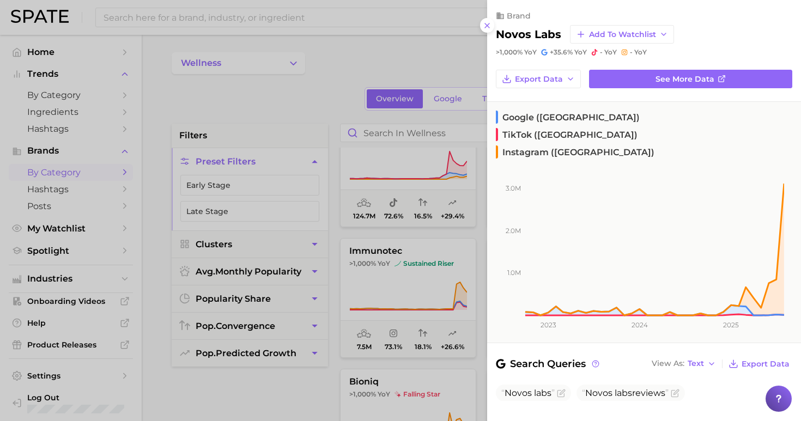
click at [275, 397] on div at bounding box center [400, 210] width 801 height 421
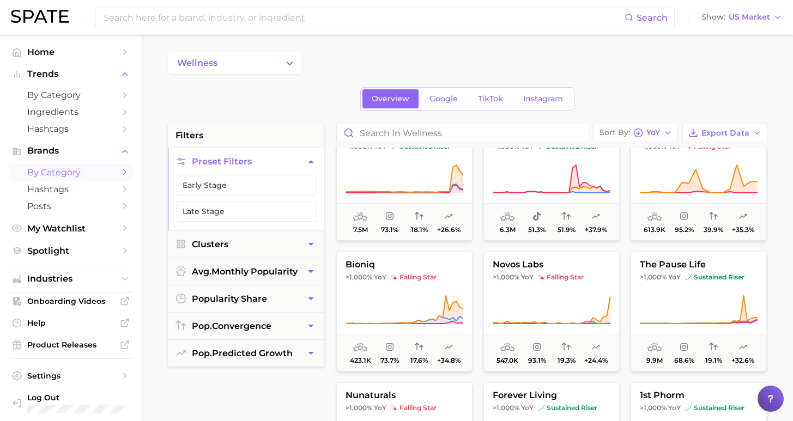
scroll to position [2006, 0]
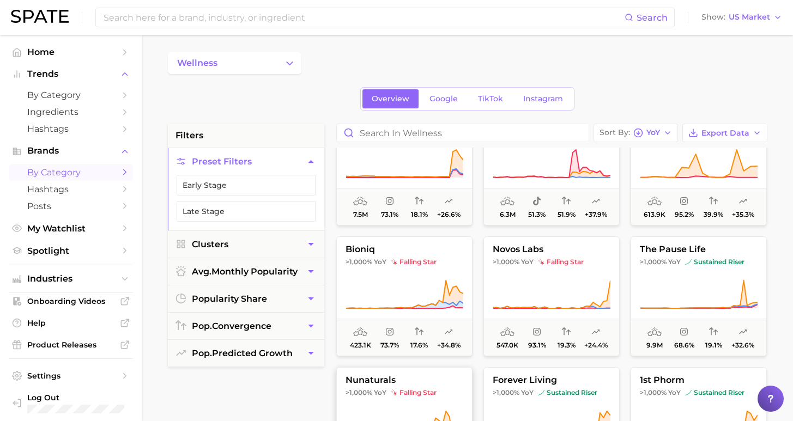
click at [429, 388] on button "nunaturals >1,000% [DEMOGRAPHIC_DATA] falling star 333.8k 78.4% 18.2% +23.2%" at bounding box center [404, 427] width 136 height 120
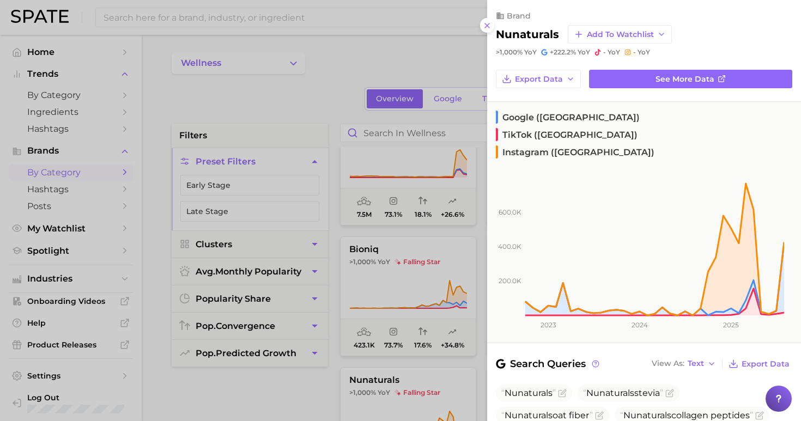
click at [250, 374] on div at bounding box center [400, 210] width 801 height 421
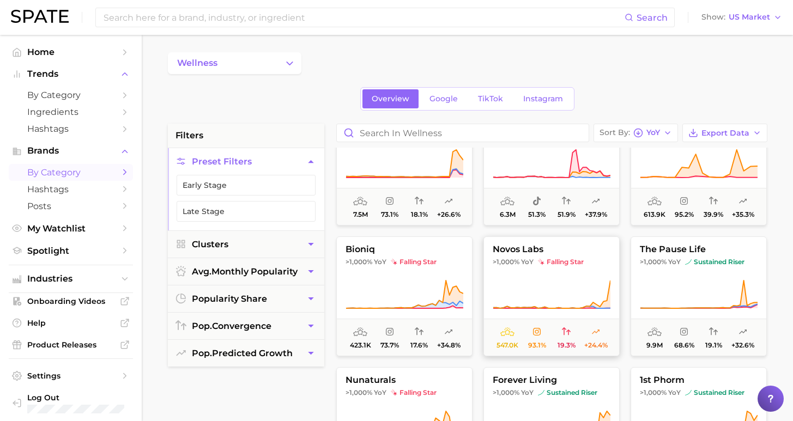
scroll to position [2027, 0]
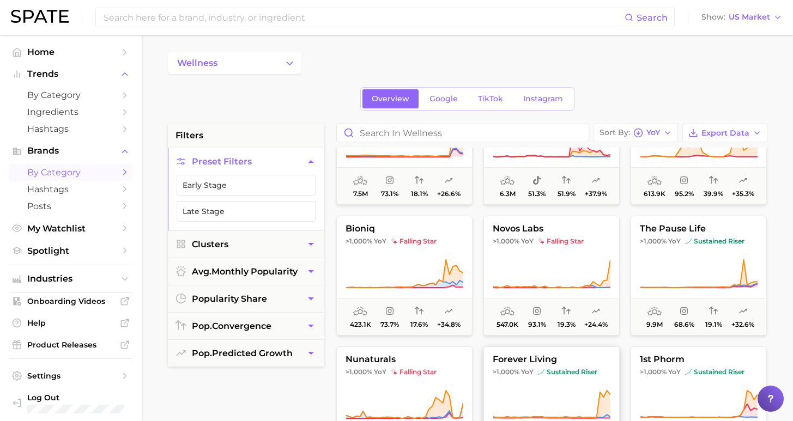
click at [556, 355] on button "forever living >1,000% YoY sustained riser 27.1m 94.9% 17.2% +27.8%" at bounding box center [551, 407] width 136 height 120
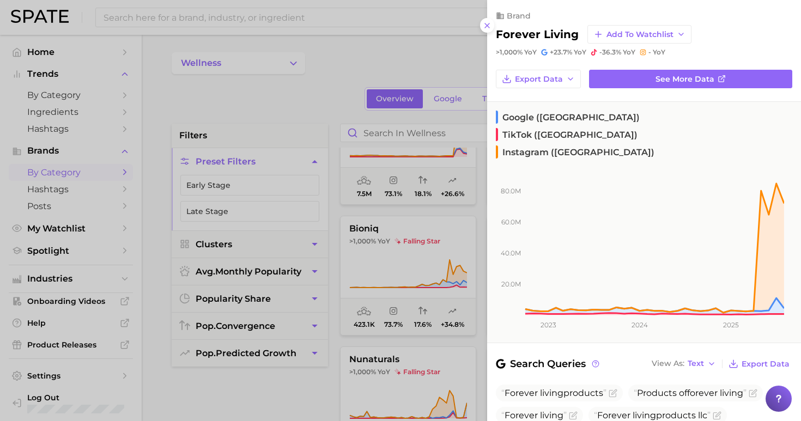
click at [298, 385] on div at bounding box center [400, 210] width 801 height 421
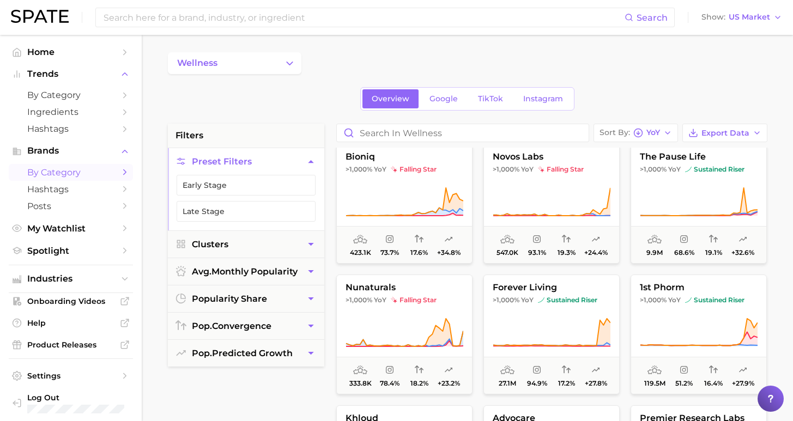
scroll to position [2167, 0]
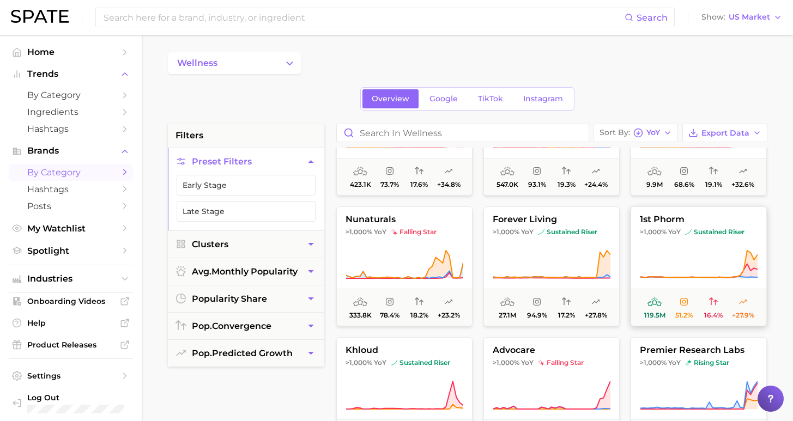
click at [678, 261] on icon at bounding box center [699, 265] width 118 height 31
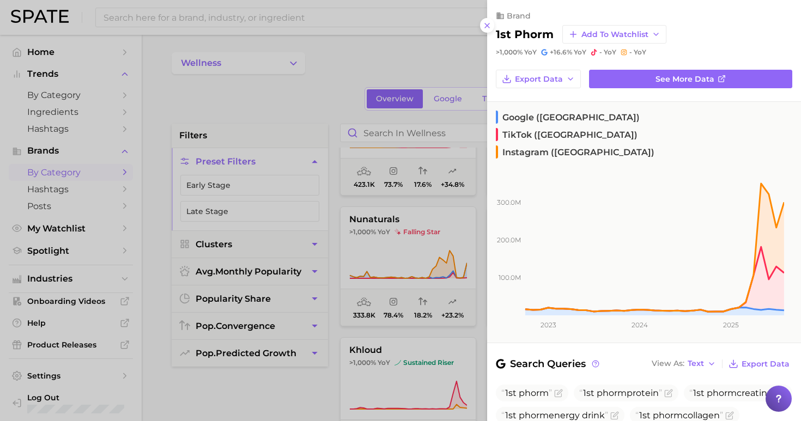
click at [488, 23] on line at bounding box center [487, 25] width 4 height 4
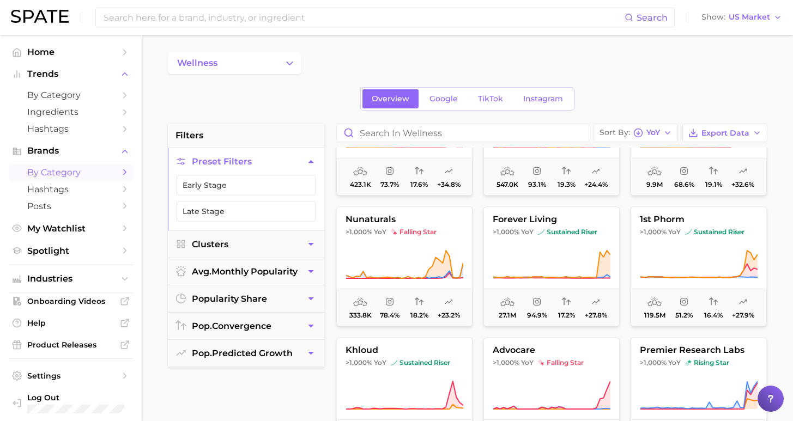
scroll to position [2182, 0]
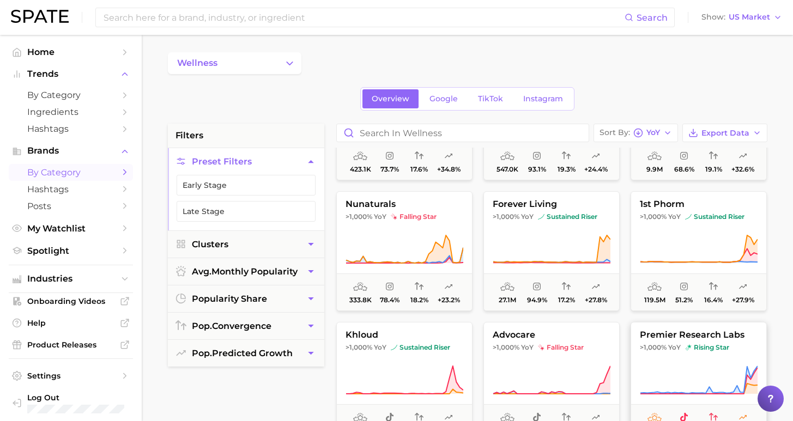
click at [692, 339] on span "premier research labs" at bounding box center [698, 335] width 135 height 10
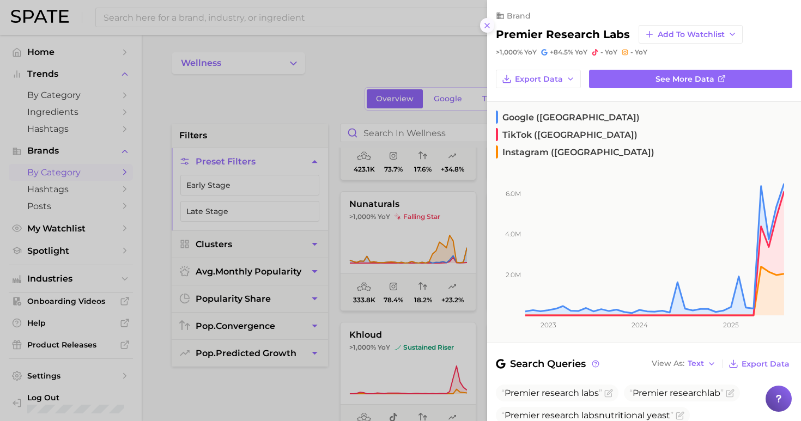
click at [485, 21] on icon at bounding box center [487, 25] width 9 height 9
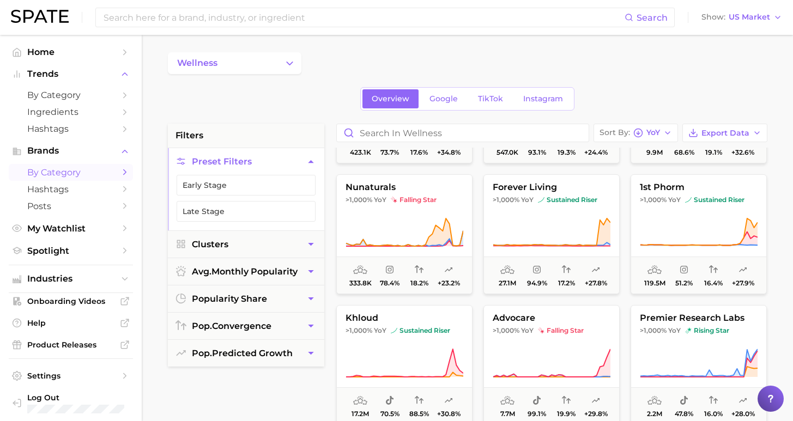
scroll to position [2302, 0]
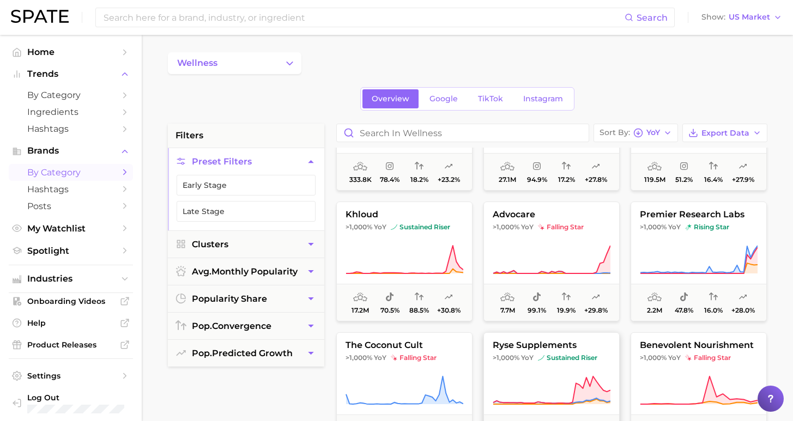
click at [562, 366] on button "ryse supplements >1,000% YoY sustained riser 42.9m 80.4% 29.5% +28.6%" at bounding box center [551, 392] width 136 height 120
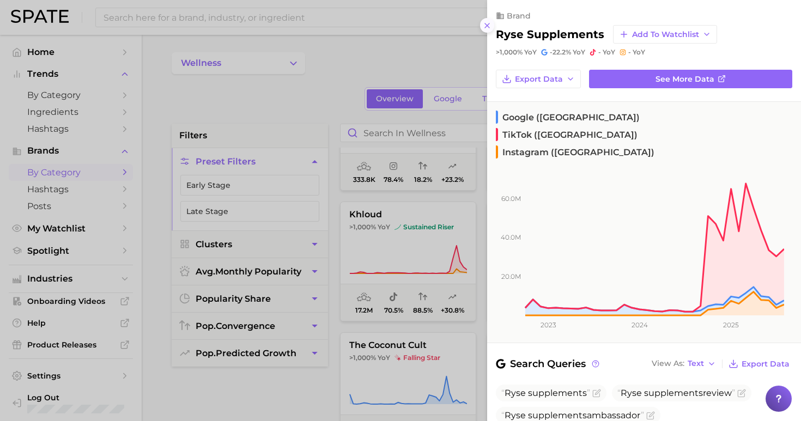
click at [484, 22] on icon at bounding box center [487, 25] width 9 height 9
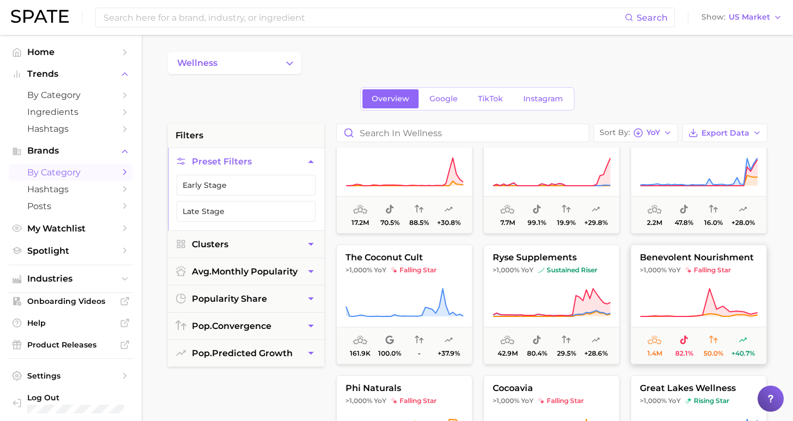
scroll to position [2404, 0]
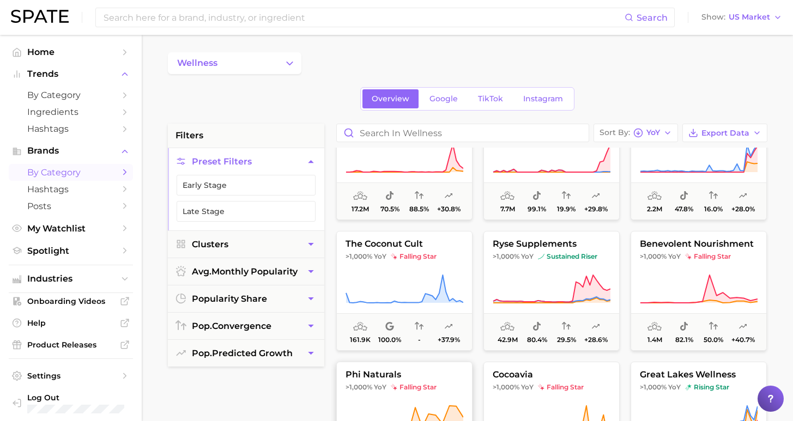
click at [448, 379] on span "phi naturals" at bounding box center [404, 375] width 135 height 10
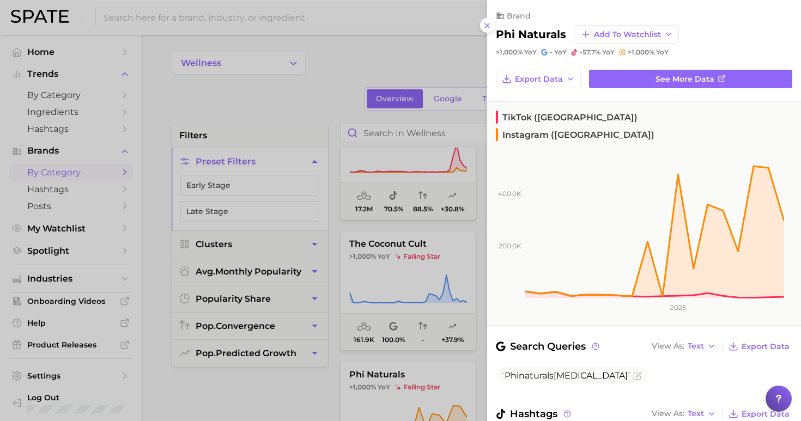
drag, startPoint x: 297, startPoint y: 391, endPoint x: 306, endPoint y: 386, distance: 10.7
click at [297, 392] on div at bounding box center [400, 210] width 801 height 421
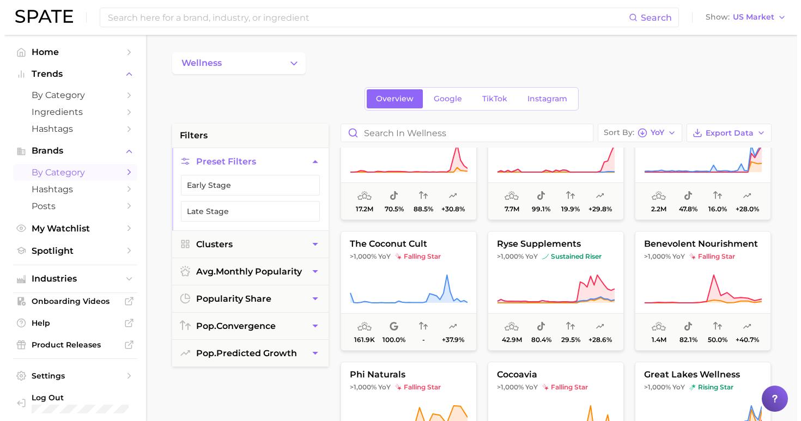
scroll to position [2481, 0]
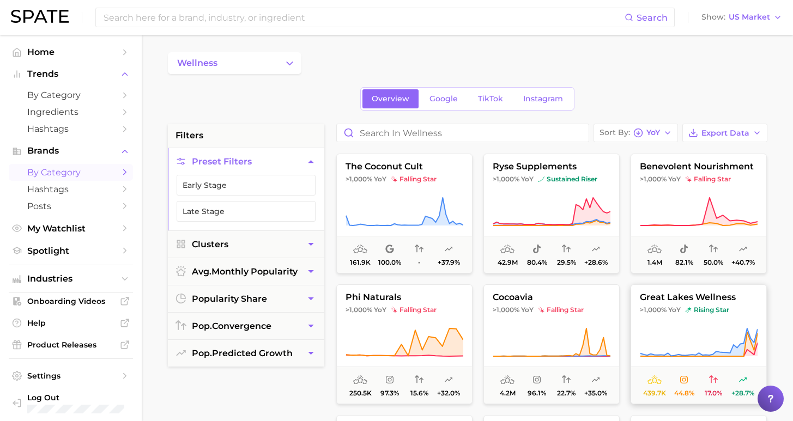
click at [700, 314] on button "great lakes wellness >1,000% YoY rising star 439.7k 44.8% 17.0% +28.7%" at bounding box center [698, 344] width 136 height 120
